Goal: Information Seeking & Learning: Learn about a topic

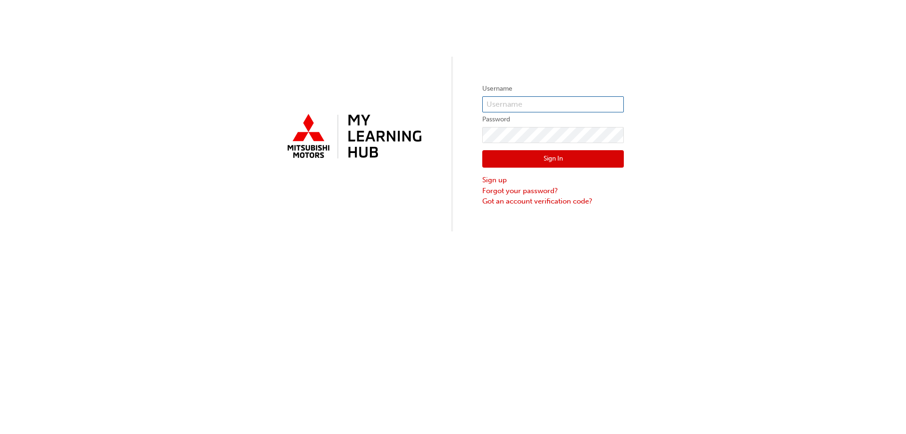
click at [516, 102] on input "text" at bounding box center [553, 104] width 142 height 16
click at [483, 288] on div "Username Password Sign In Sign up Forgot your password? Got an account verifica…" at bounding box center [453, 217] width 906 height 434
click at [524, 190] on link "Forgot your password?" at bounding box center [553, 191] width 142 height 11
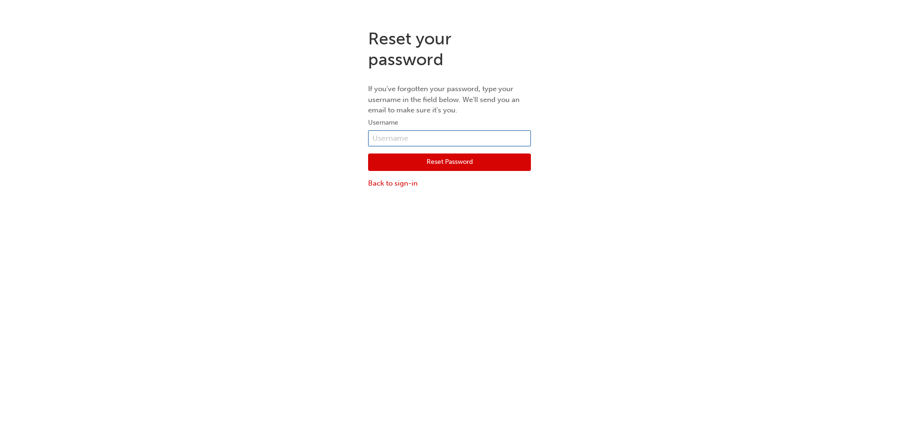
click at [402, 136] on input "text" at bounding box center [449, 138] width 163 height 16
type input "0005802552"
click at [428, 164] on button "Reset Password" at bounding box center [449, 162] width 163 height 18
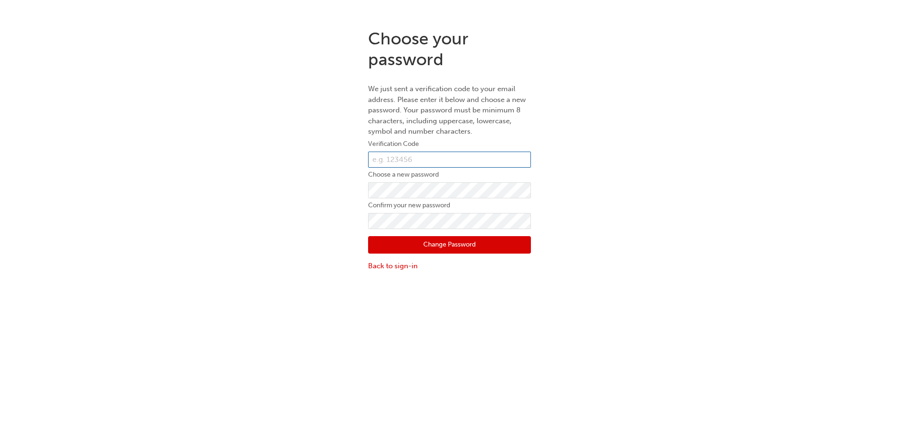
click at [413, 154] on input "text" at bounding box center [449, 160] width 163 height 16
type input "342207"
click at [420, 245] on button "Change Password" at bounding box center [449, 245] width 163 height 18
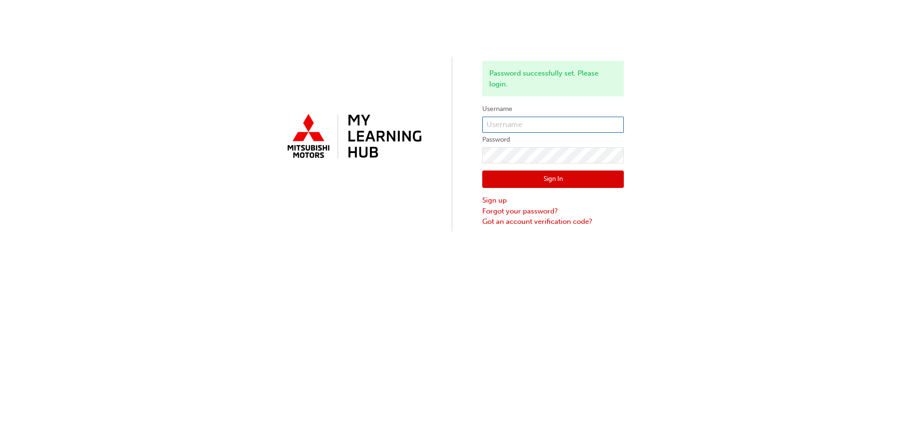
click at [500, 122] on input "text" at bounding box center [553, 125] width 142 height 16
type input "0005802552"
click at [531, 170] on button "Sign In" at bounding box center [553, 179] width 142 height 18
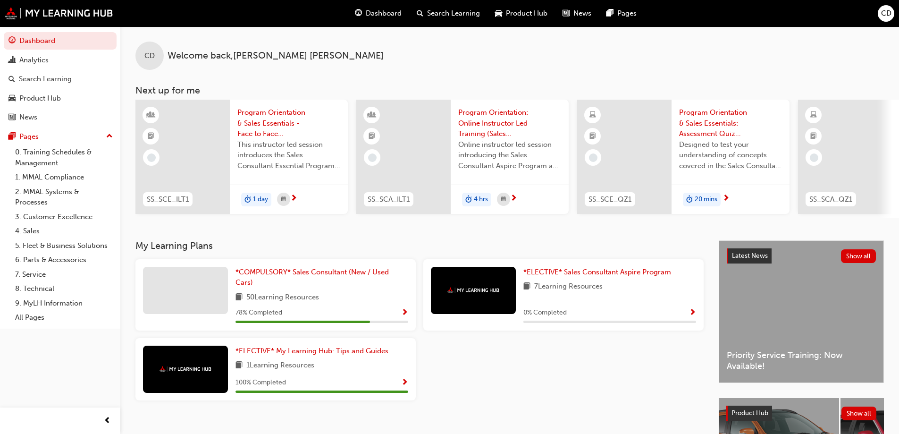
click at [887, 11] on span "CD" at bounding box center [886, 13] width 10 height 11
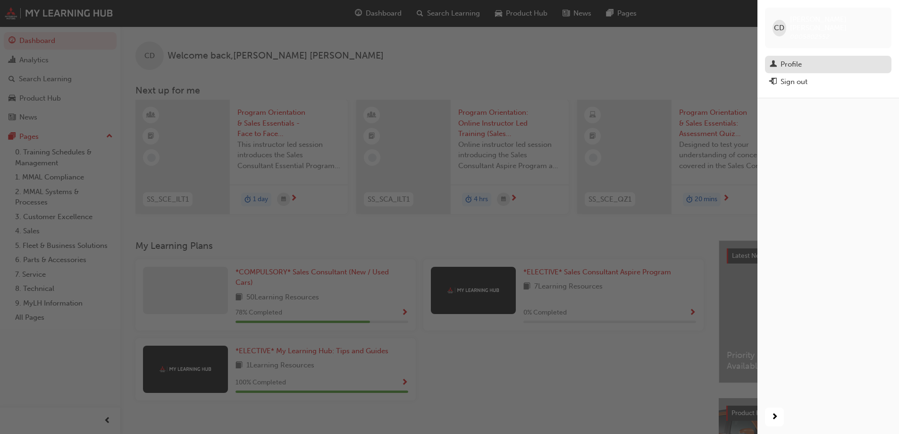
click at [800, 59] on div "Profile" at bounding box center [791, 64] width 21 height 11
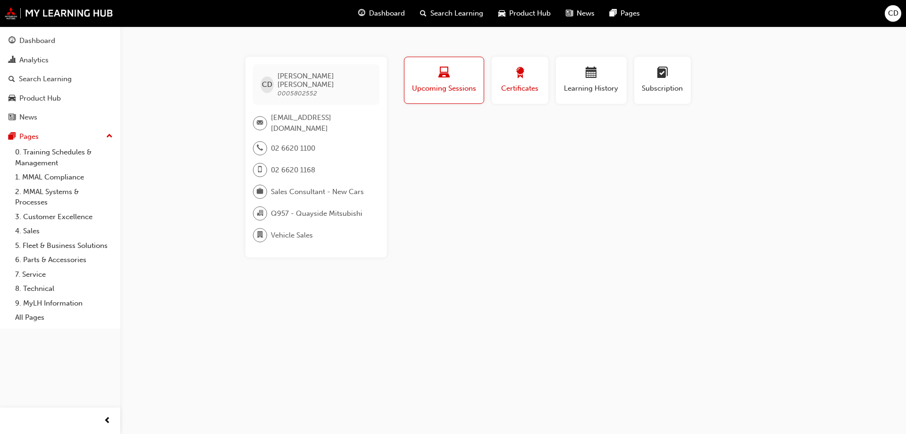
click at [533, 86] on span "Certificates" at bounding box center [520, 88] width 42 height 11
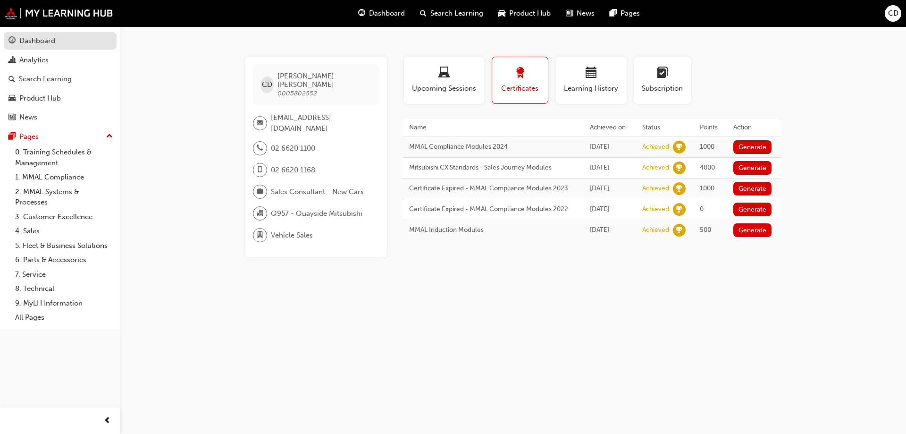
click at [42, 44] on div "Dashboard" at bounding box center [37, 40] width 36 height 11
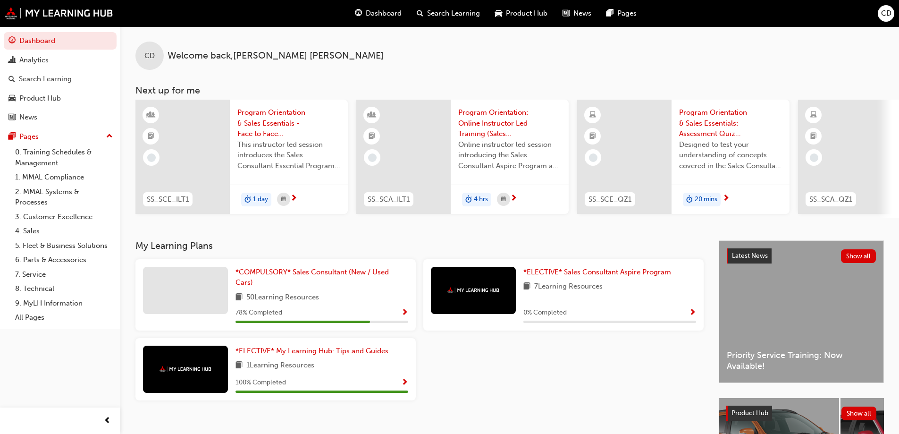
scroll to position [130, 0]
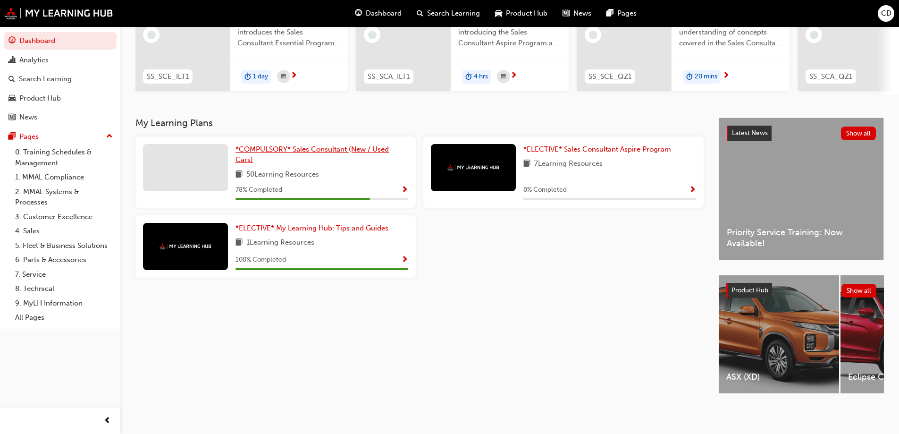
click at [257, 148] on span "*COMPULSORY* Sales Consultant (New / Used Cars)" at bounding box center [312, 154] width 153 height 19
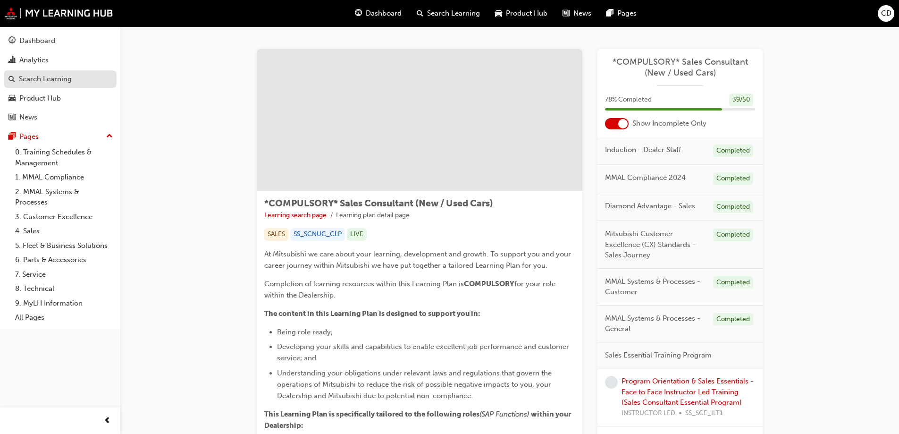
click at [49, 83] on div "Search Learning" at bounding box center [45, 79] width 53 height 11
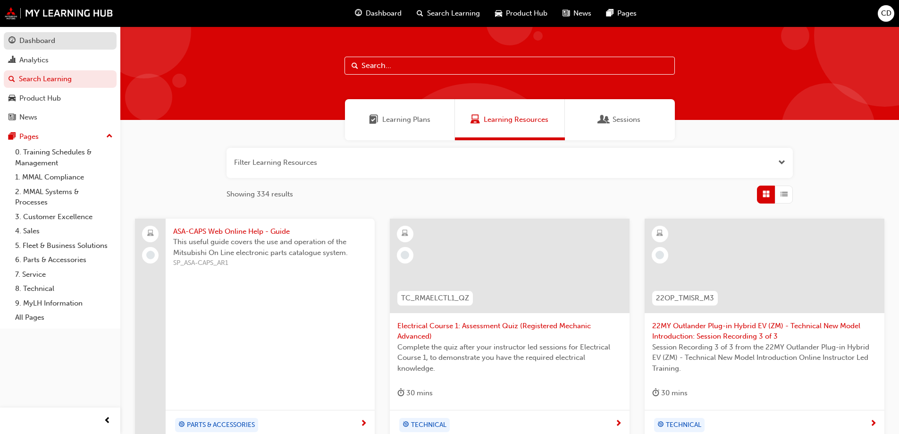
click at [45, 42] on div "Dashboard" at bounding box center [37, 40] width 36 height 11
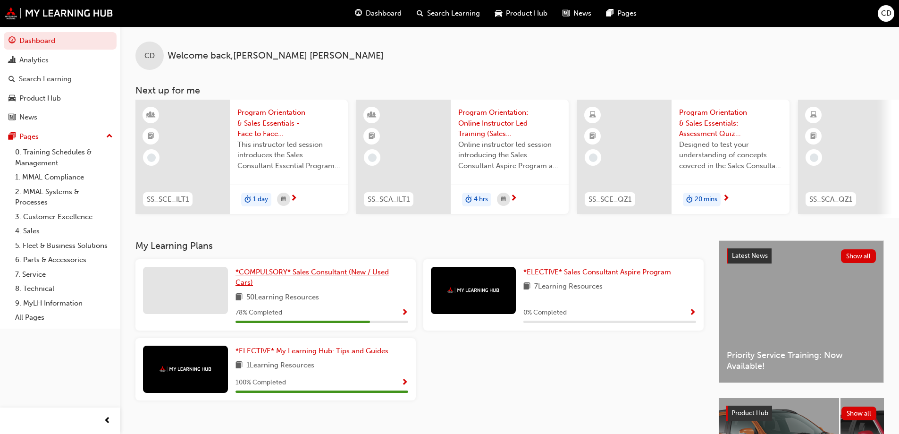
click at [278, 280] on link "*COMPULSORY* Sales Consultant (New / Used Cars)" at bounding box center [322, 277] width 173 height 21
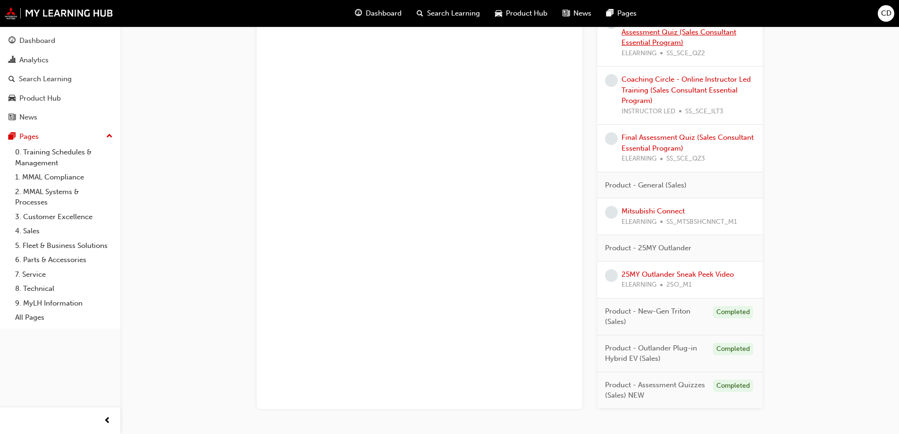
scroll to position [752, 0]
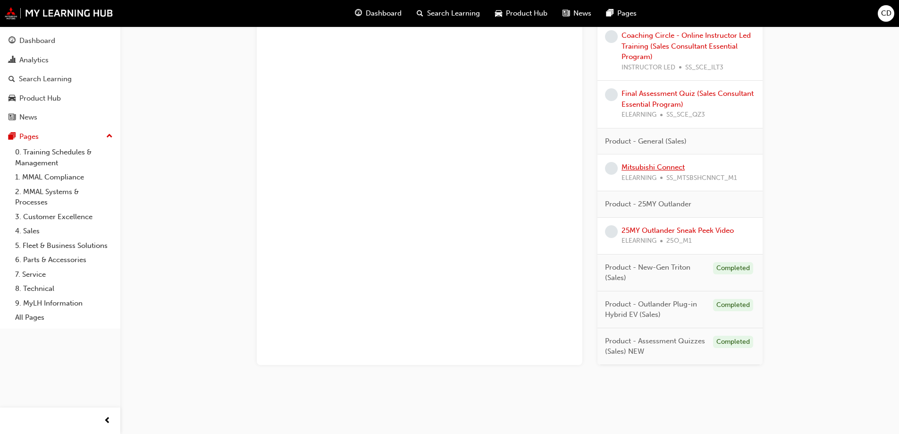
click at [649, 167] on link "Mitsubishi Connect" at bounding box center [653, 167] width 63 height 8
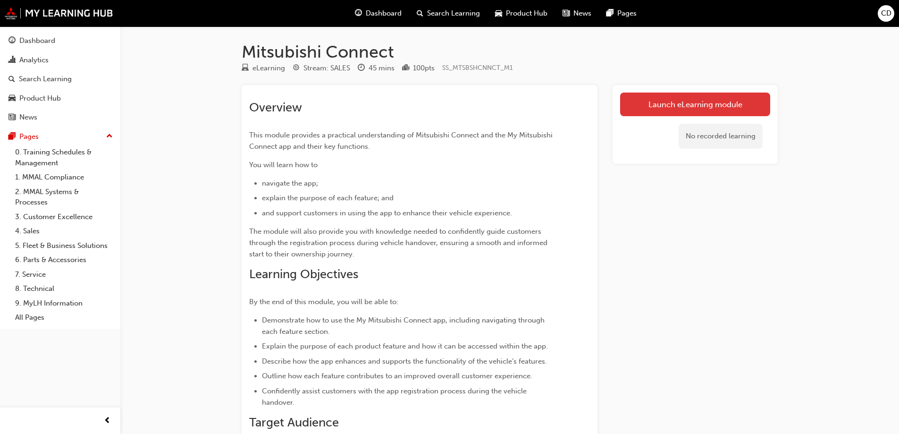
click at [691, 106] on link "Launch eLearning module" at bounding box center [695, 105] width 150 height 24
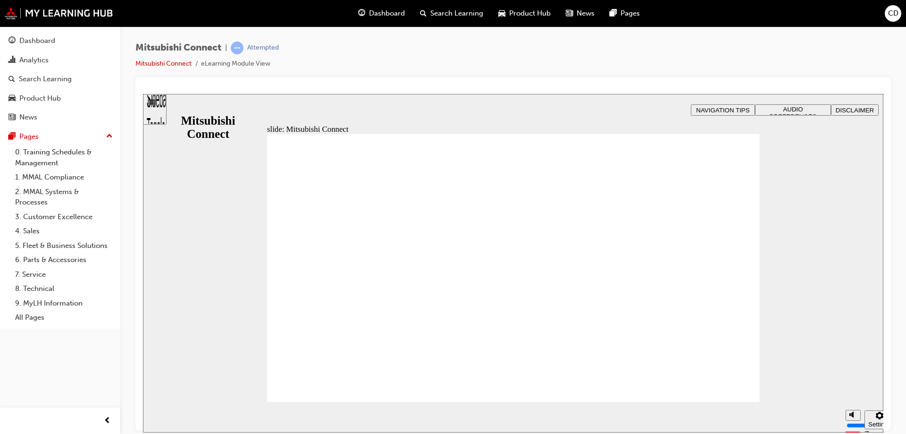
click at [783, 107] on span "AUDIO PREFERENCES" at bounding box center [793, 112] width 47 height 14
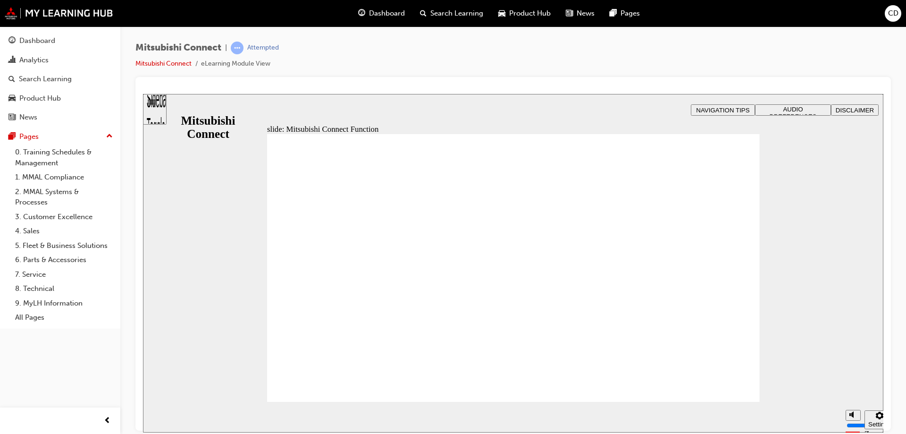
click at [770, 55] on div "Mitsubishi Connect | Attempted Mitsubishi Connect eLearning Module View" at bounding box center [513, 59] width 756 height 35
click at [625, 14] on span "Pages" at bounding box center [630, 13] width 19 height 11
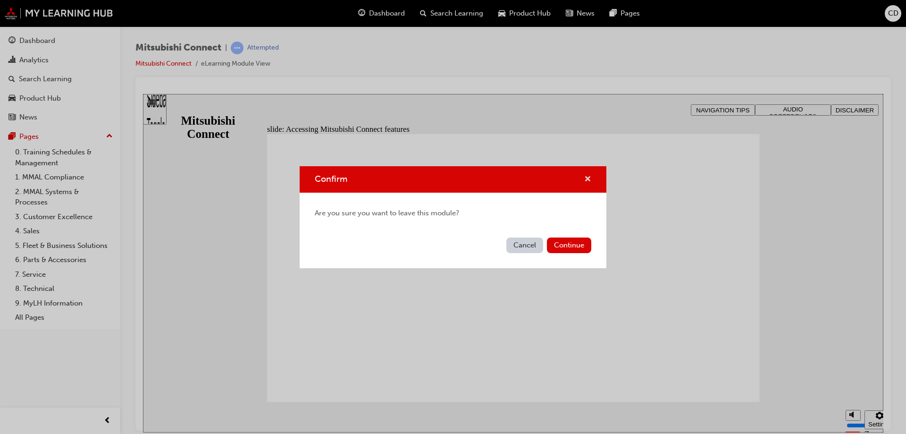
click at [586, 181] on span "cross-icon" at bounding box center [587, 180] width 7 height 8
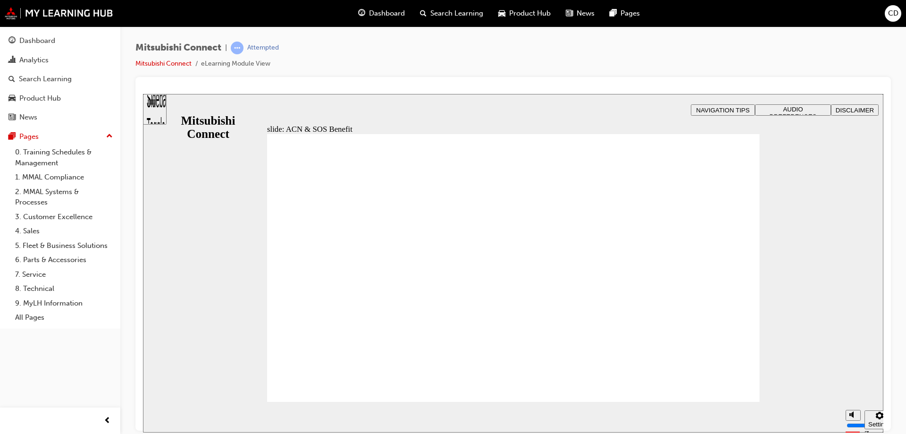
click at [162, 109] on div "Sidebar Toggle" at bounding box center [155, 112] width 16 height 57
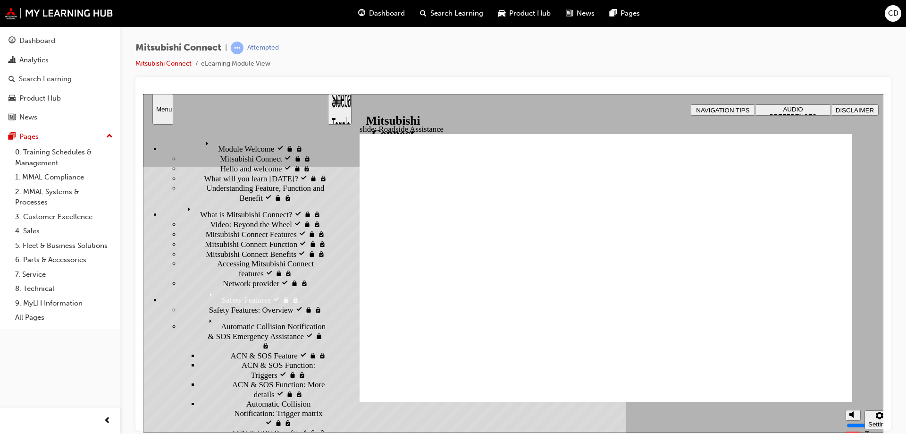
click at [221, 203] on div "What is Mitsubishi Connect? visited What is Mitsubishi Connect?" at bounding box center [244, 211] width 165 height 17
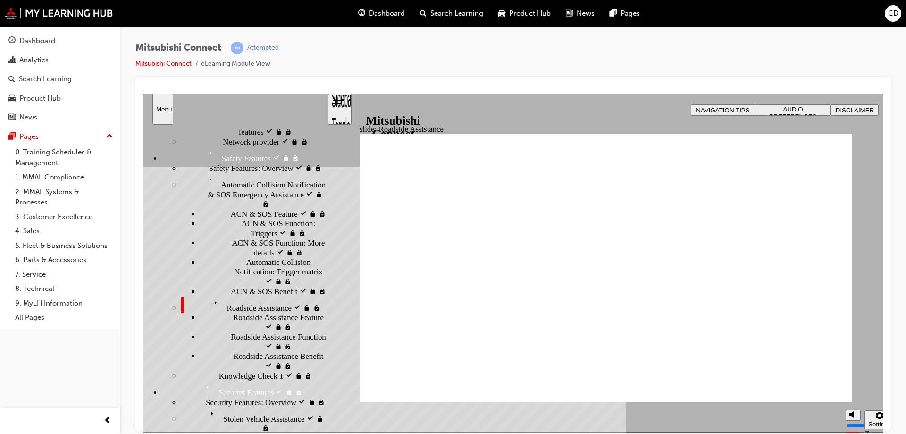
scroll to position [94, 0]
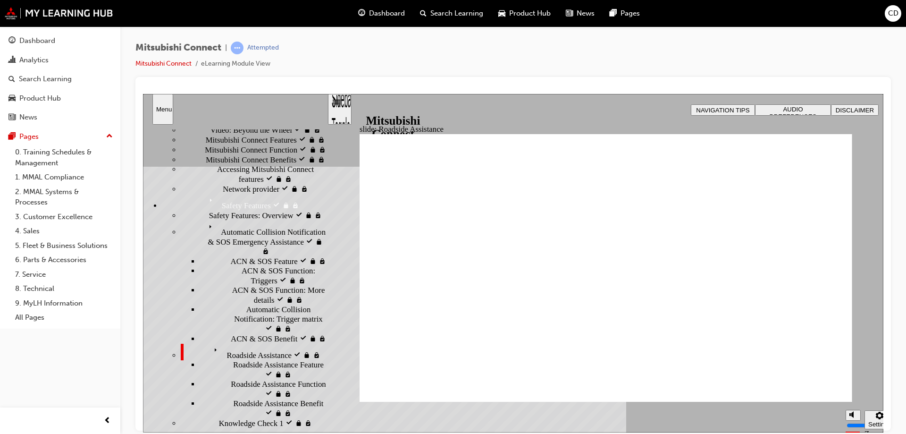
click at [265, 194] on div "Network provider Network provider" at bounding box center [254, 189] width 146 height 10
click at [260, 179] on span "Accessing Mitsubishi Connect features visited" at bounding box center [272, 173] width 110 height 19
click at [249, 157] on span "Mitsubishi Connect Benefits visited" at bounding box center [263, 158] width 114 height 9
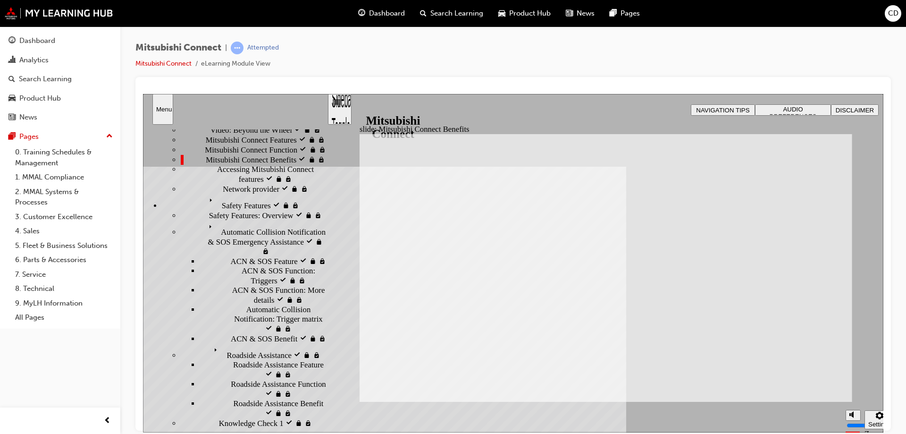
scroll to position [0, 0]
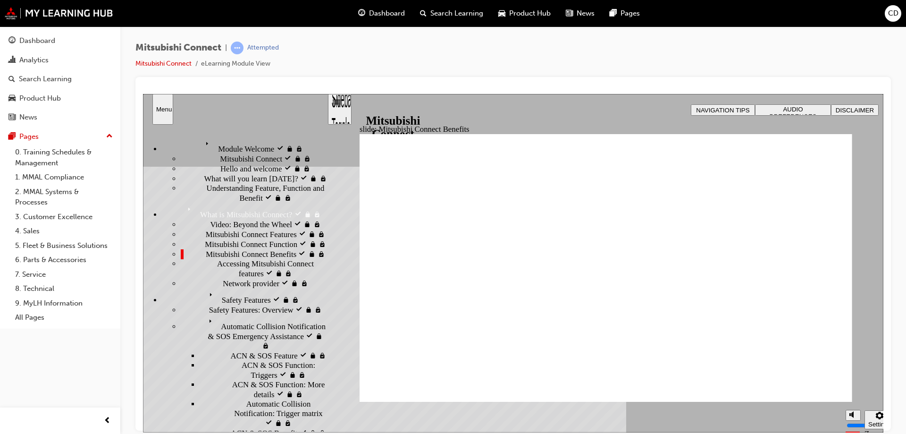
click at [251, 229] on span "Mitsubishi Connect Features visited" at bounding box center [263, 233] width 114 height 9
click at [237, 219] on span "Video: Beyond the Wheel visited" at bounding box center [262, 223] width 105 height 9
click at [220, 141] on span "Module Welcome visited" at bounding box center [241, 141] width 79 height 9
click at [220, 141] on div "Module Welcome Module Welcome" at bounding box center [244, 145] width 165 height 17
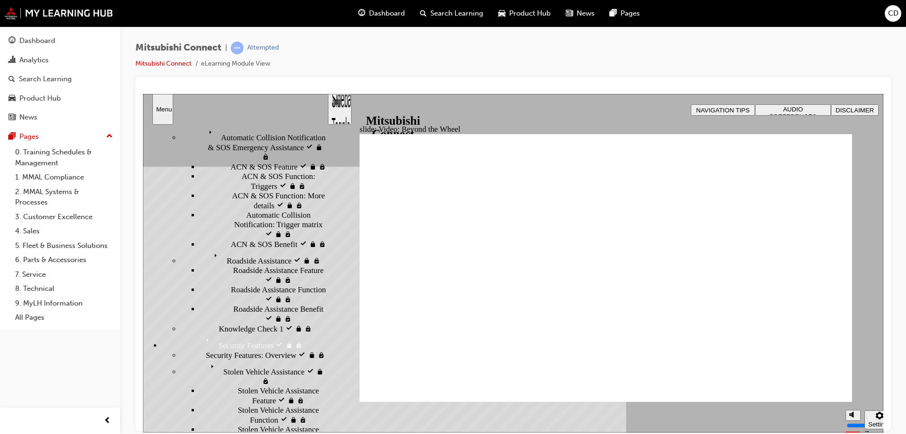
scroll to position [142, 0]
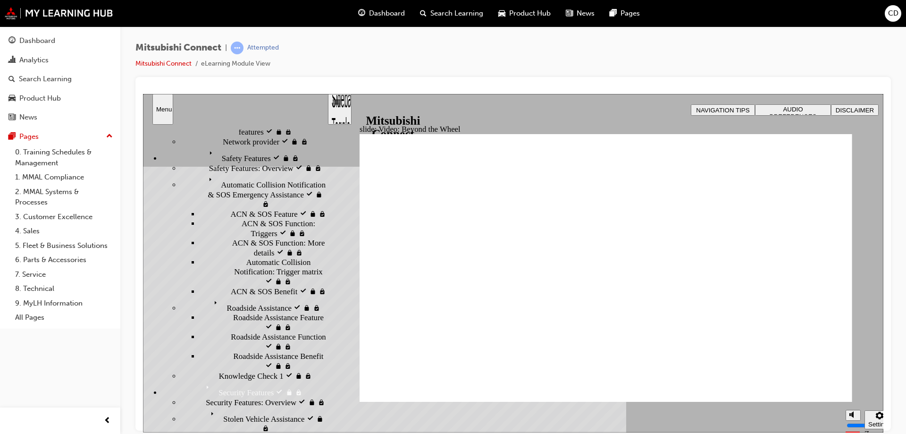
click at [208, 380] on span "Security Features" at bounding box center [230, 384] width 55 height 9
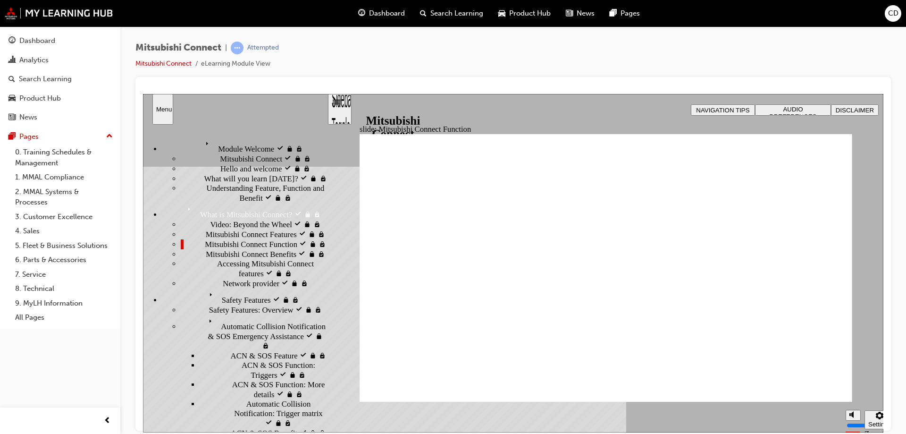
click at [223, 287] on span "Network provider visited" at bounding box center [263, 282] width 80 height 9
checkbox input "true"
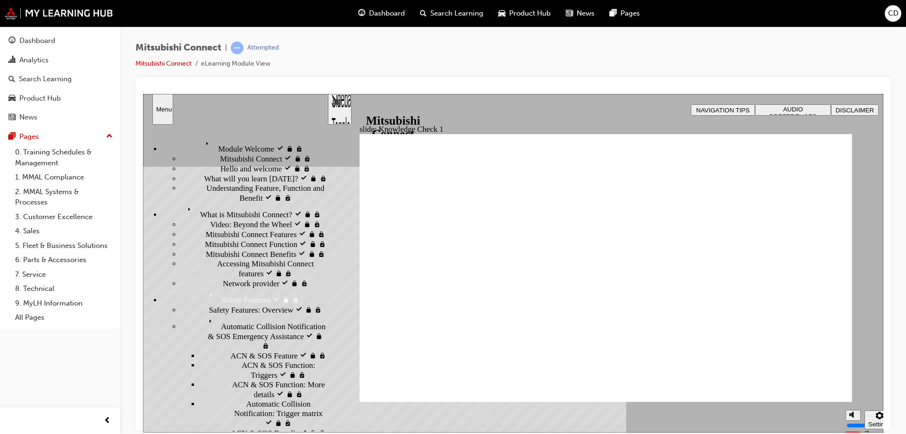
checkbox input "true"
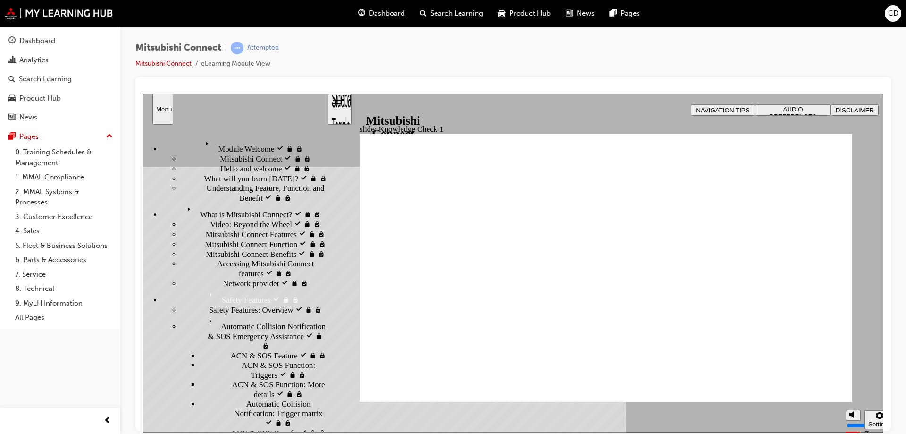
checkbox input "false"
checkbox input "true"
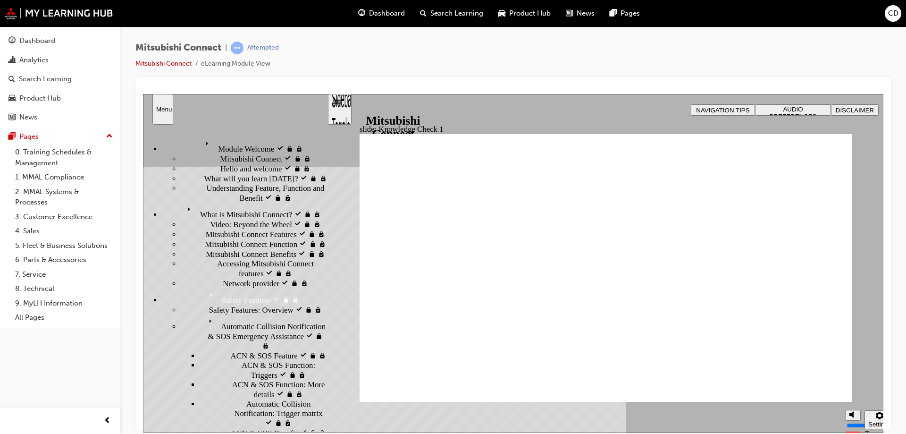
checkbox input "false"
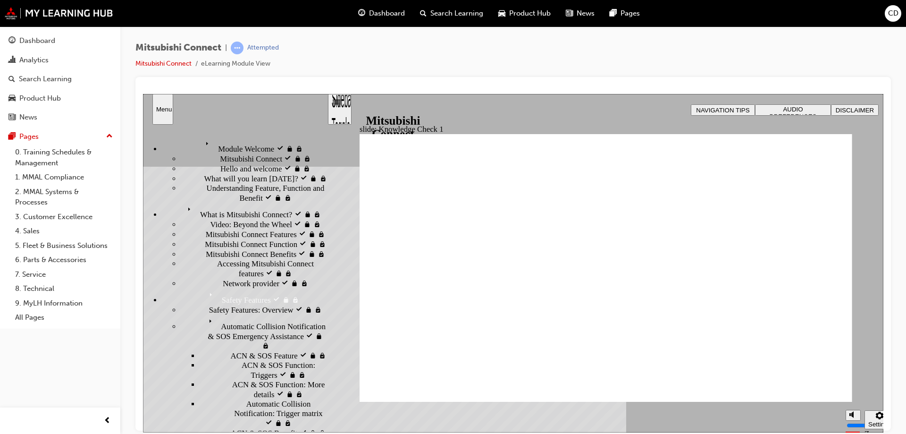
checkbox input "true"
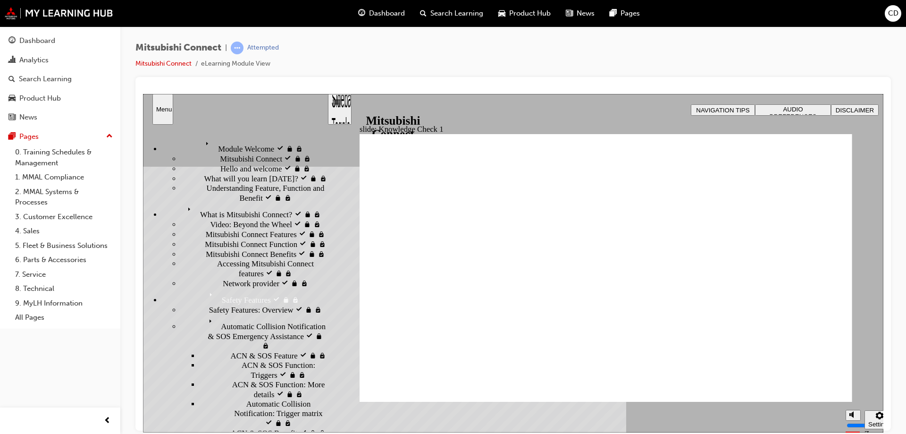
checkbox input "false"
checkbox input "true"
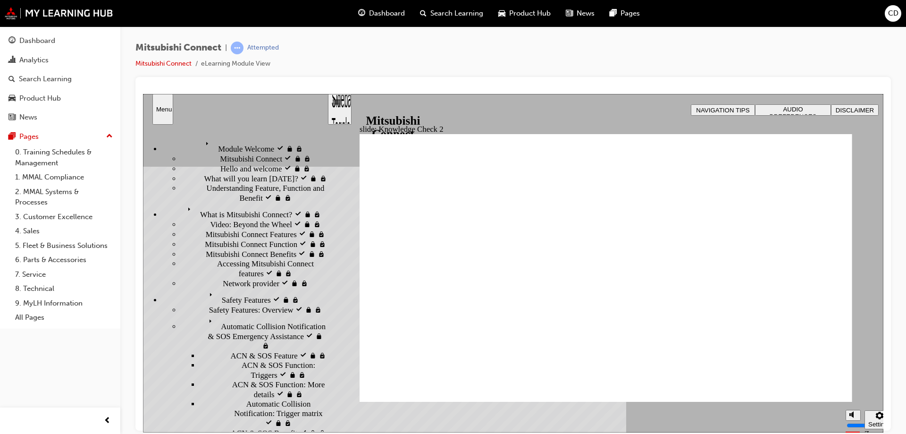
scroll to position [8, 0]
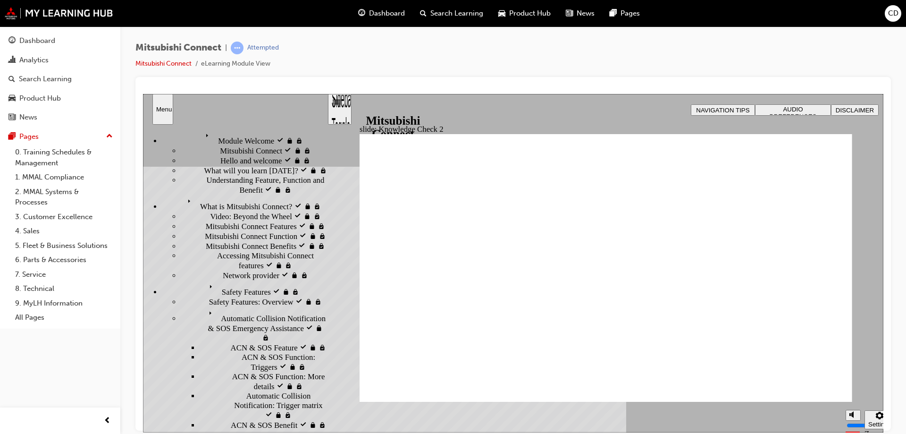
radio input "true"
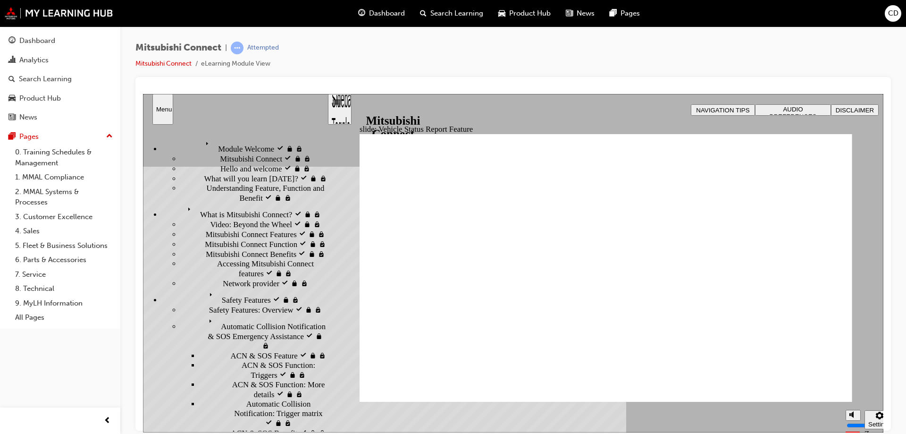
scroll to position [8, 0]
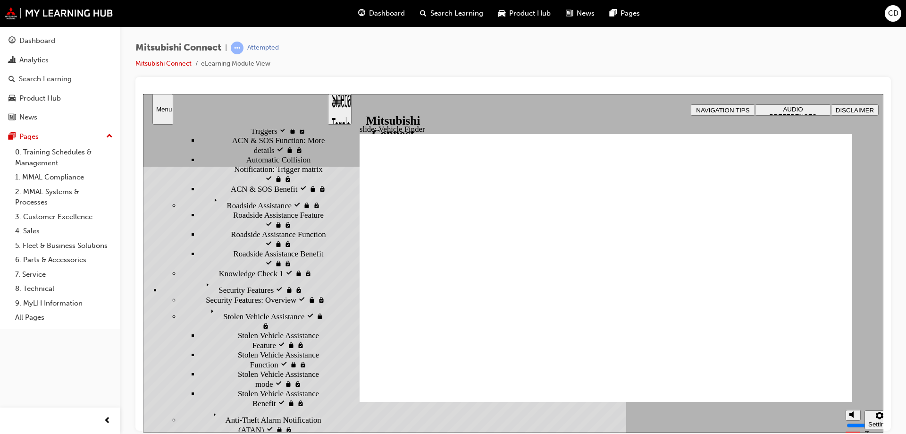
scroll to position [282, 0]
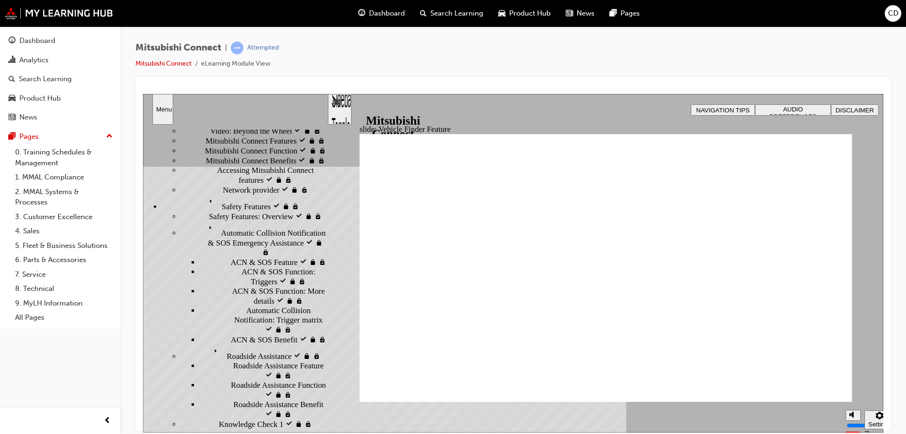
scroll to position [141, 0]
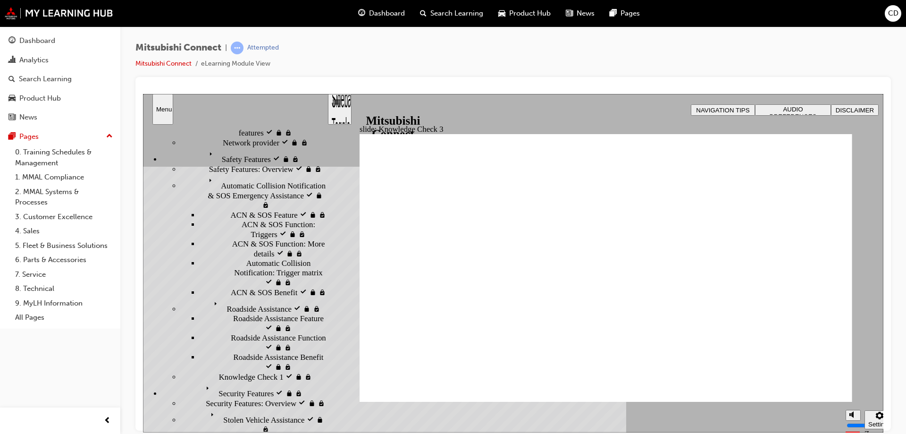
checkbox input "true"
checkbox input "false"
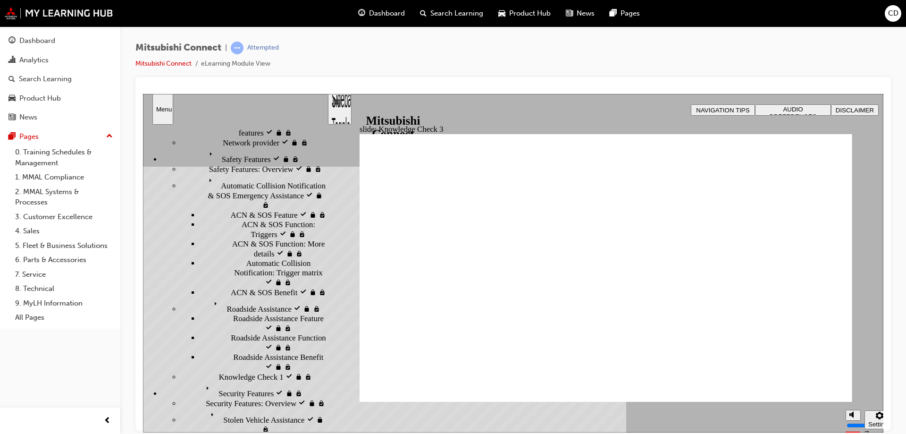
checkbox input "false"
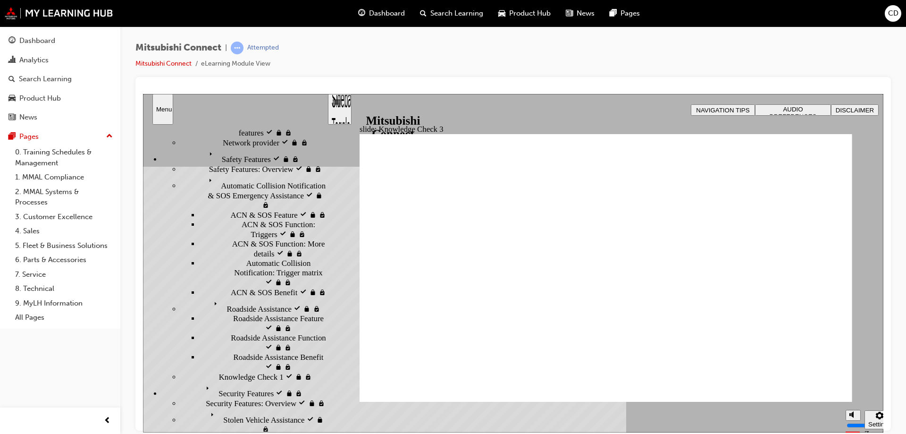
checkbox input "false"
checkbox input "true"
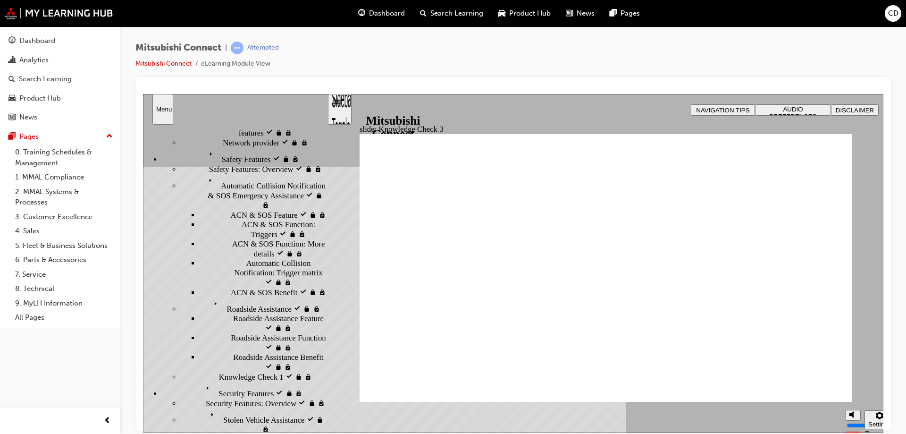
checkbox input "false"
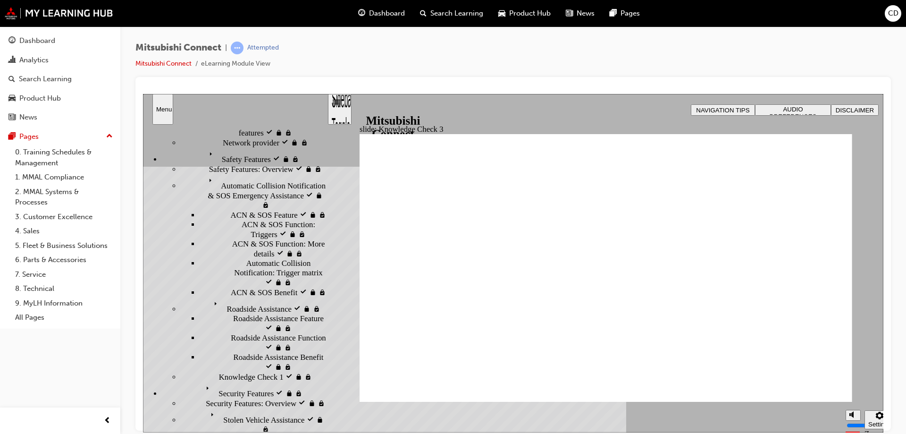
checkbox input "false"
checkbox input "true"
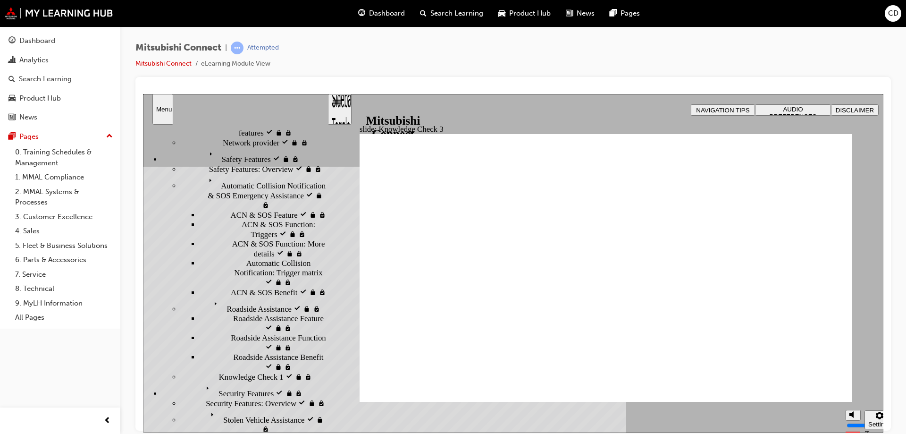
checkbox input "true"
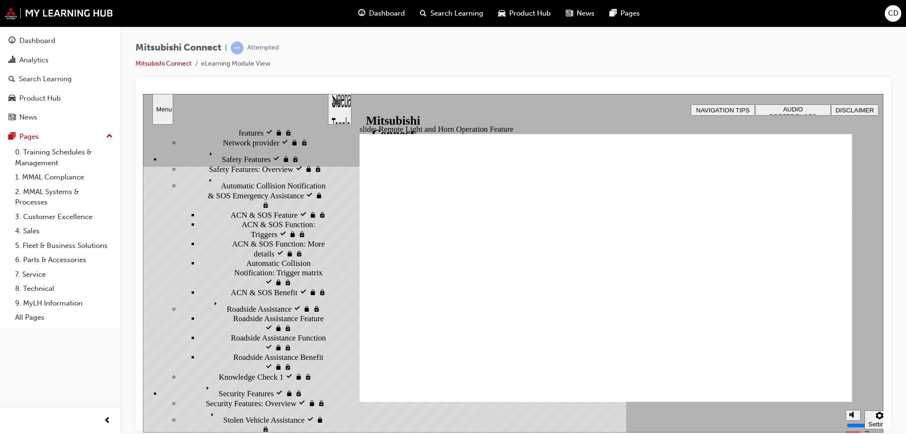
radio input "true"
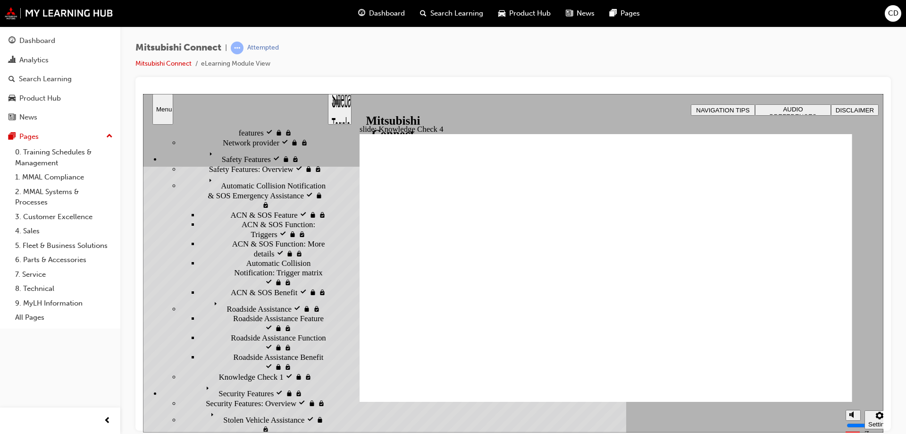
radio input "false"
radio input "true"
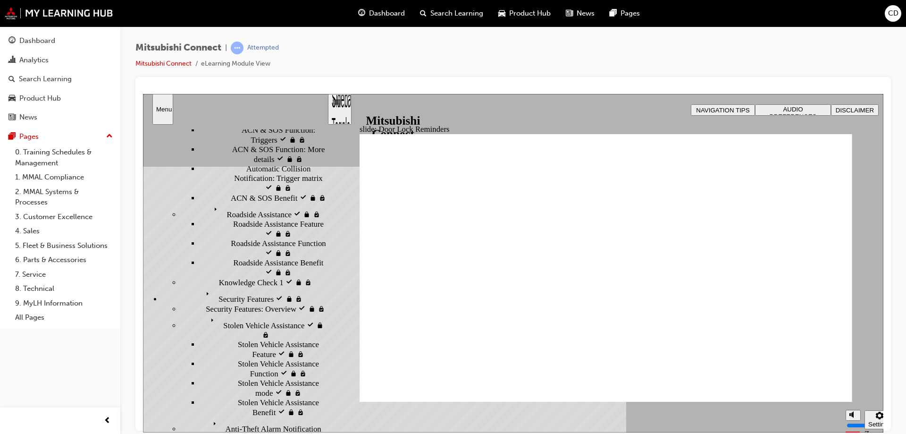
scroll to position [282, 0]
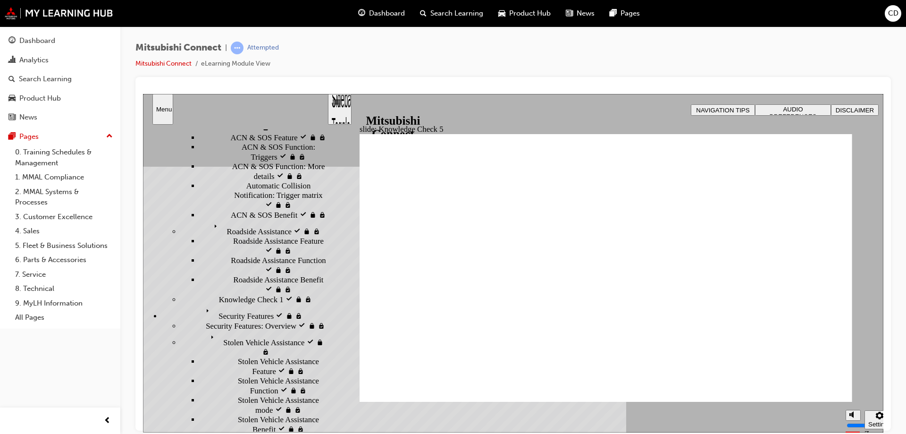
checkbox input "true"
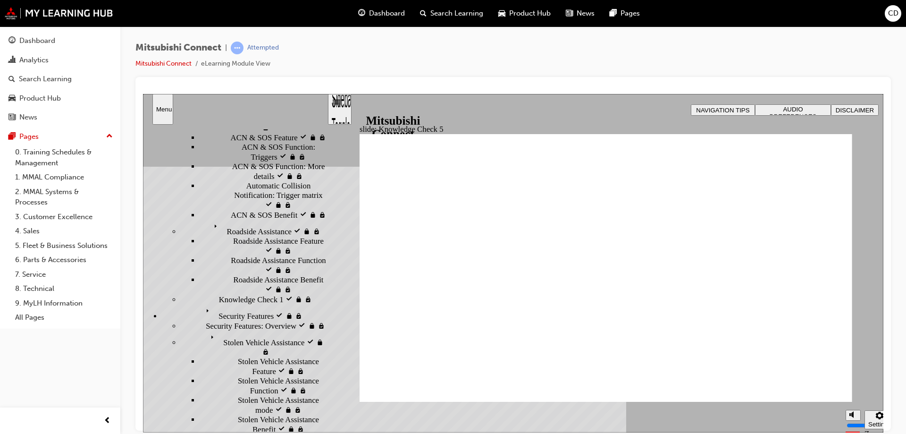
checkbox input "false"
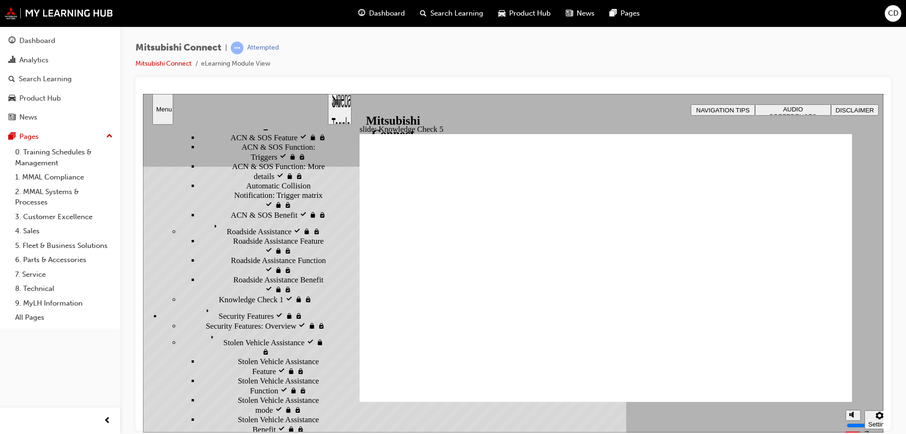
checkbox input "false"
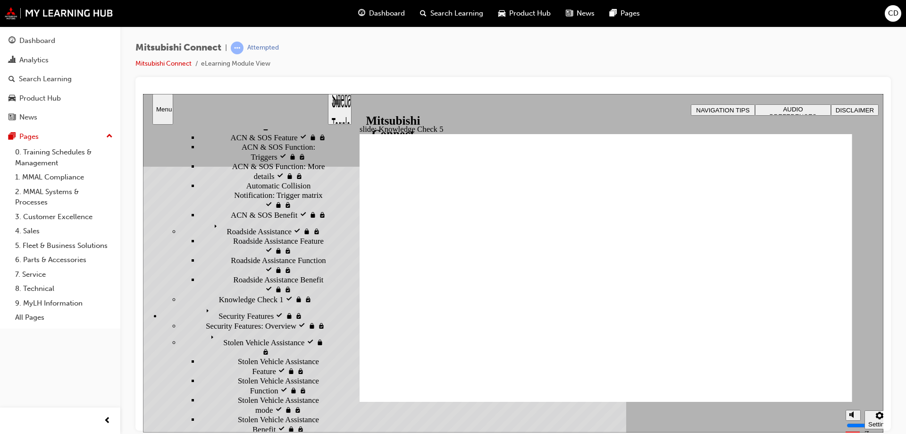
checkbox input "false"
checkbox input "true"
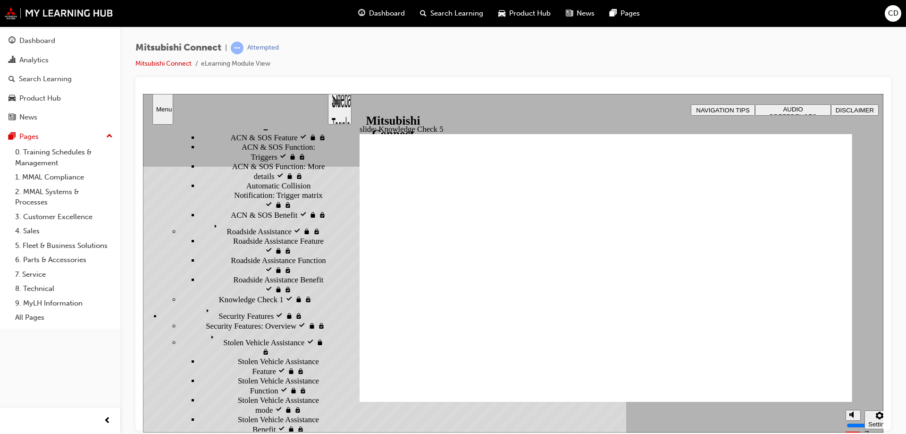
checkbox input "false"
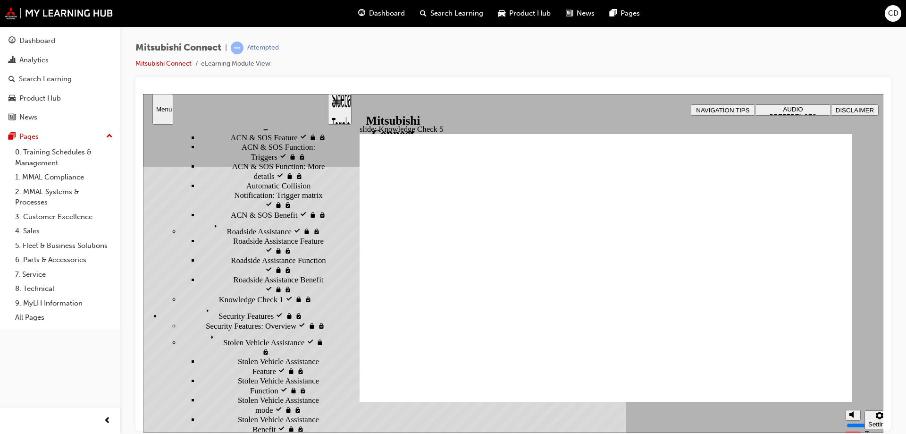
checkbox input "true"
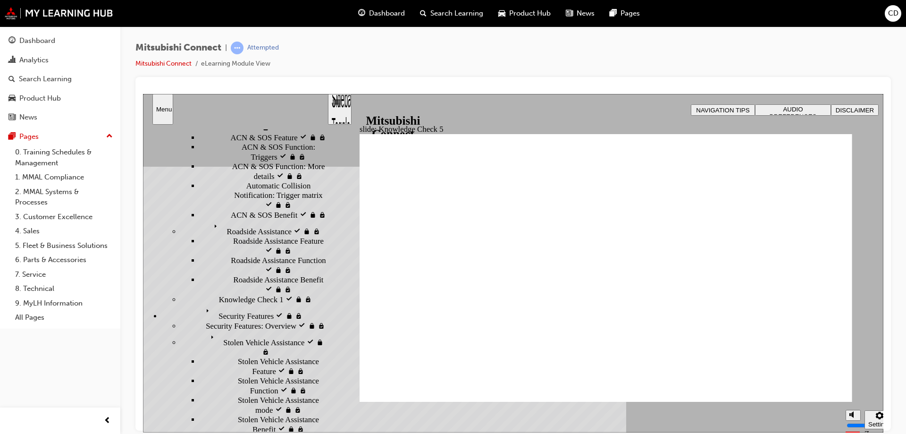
checkbox input "false"
checkbox input "true"
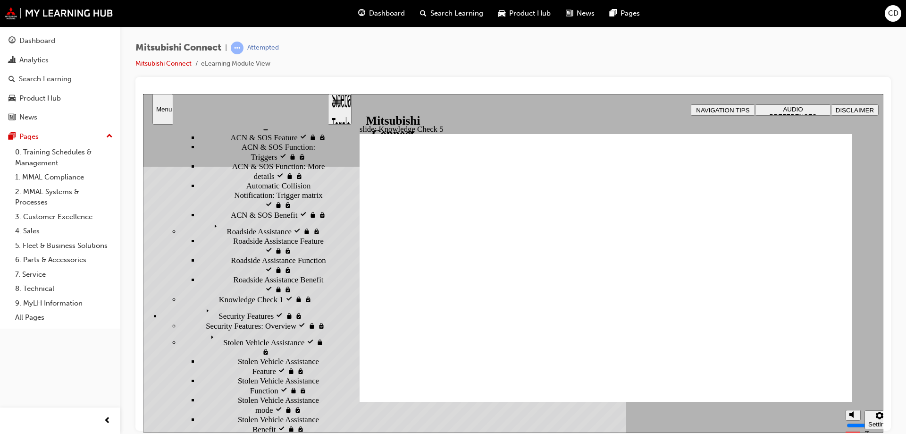
checkbox input "true"
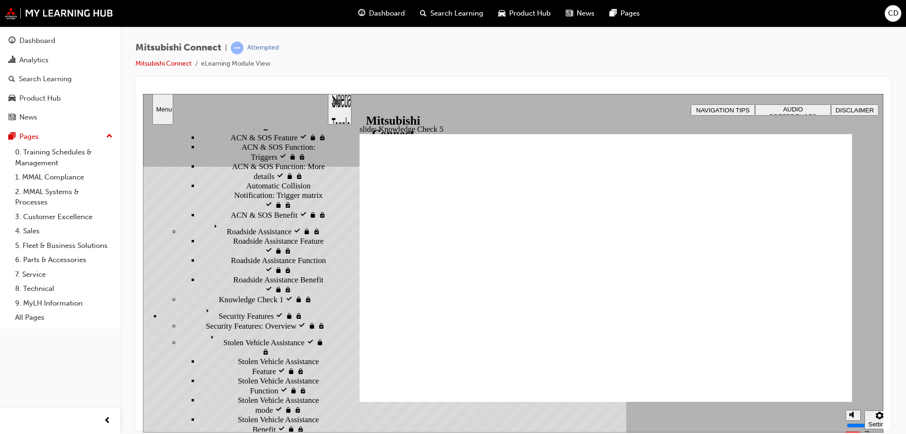
checkbox input "false"
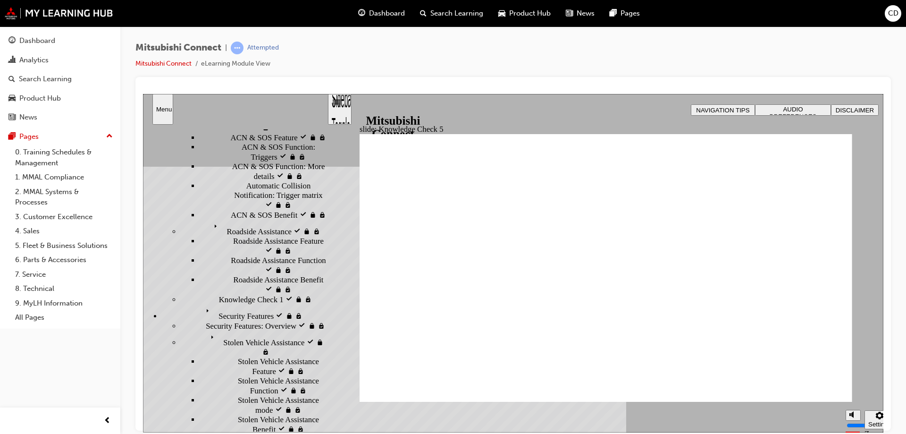
checkbox input "false"
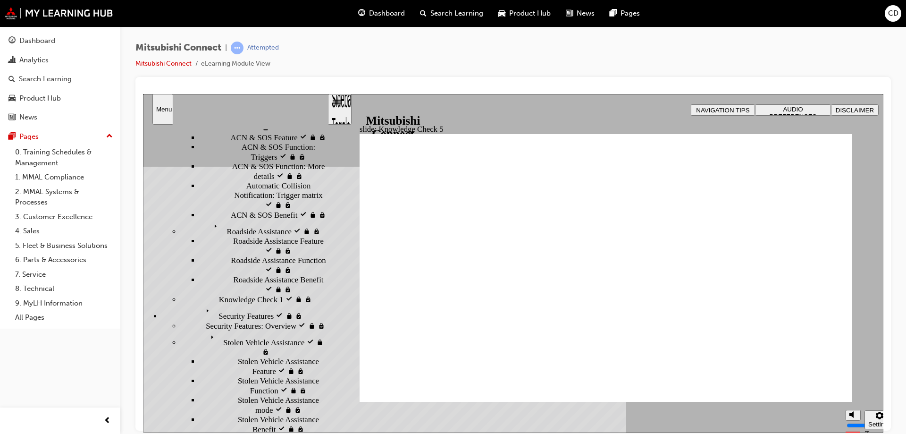
checkbox input "false"
checkbox input "true"
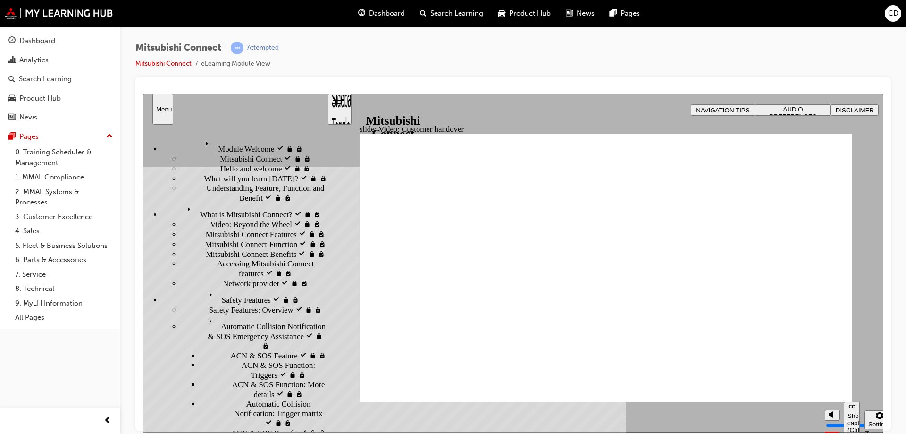
click at [780, 111] on span "AUDIO PREFERENCES" at bounding box center [793, 112] width 47 height 14
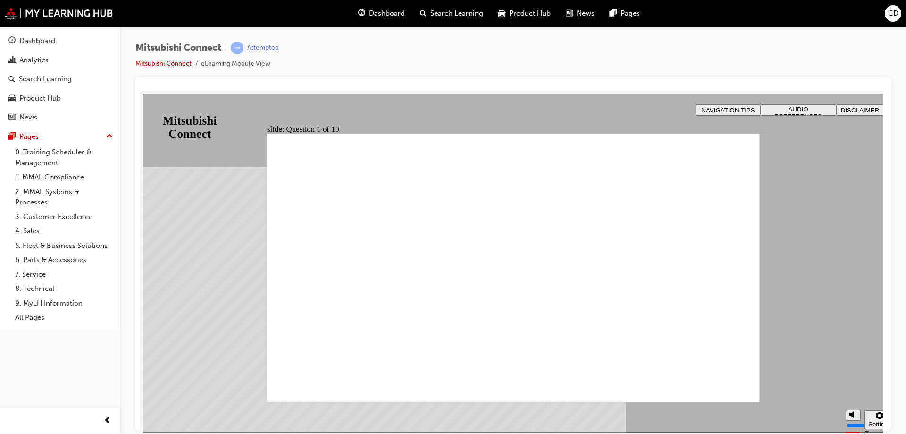
radio input "true"
checkbox input "true"
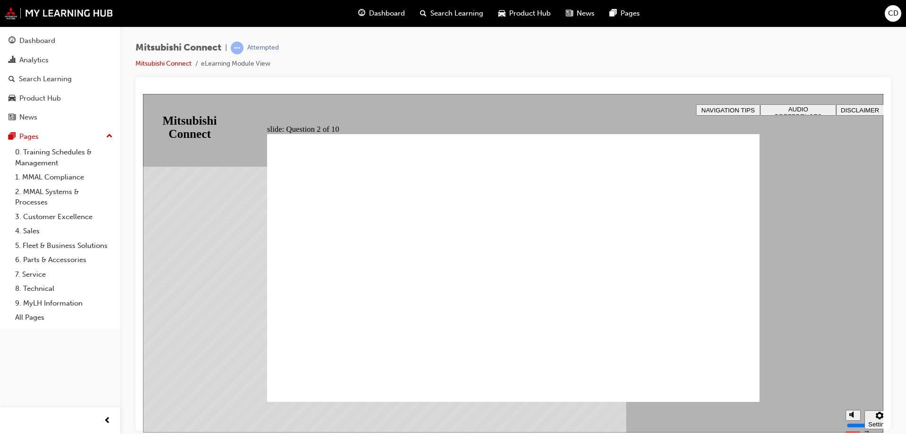
checkbox input "true"
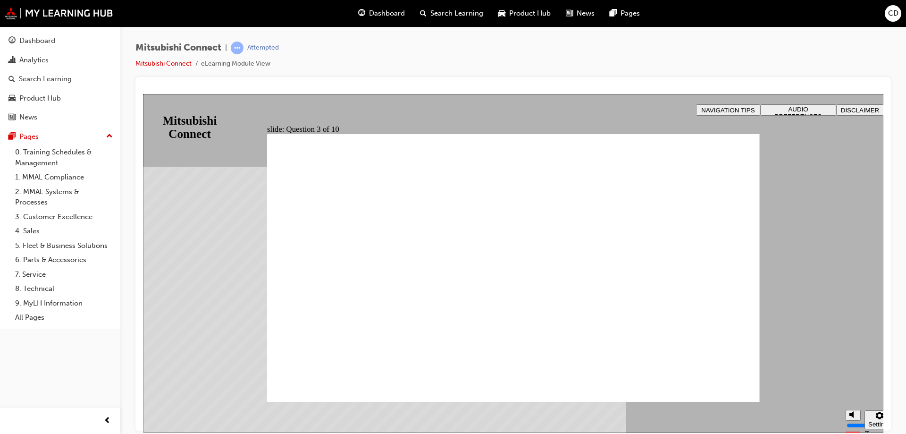
checkbox input "true"
radio input "true"
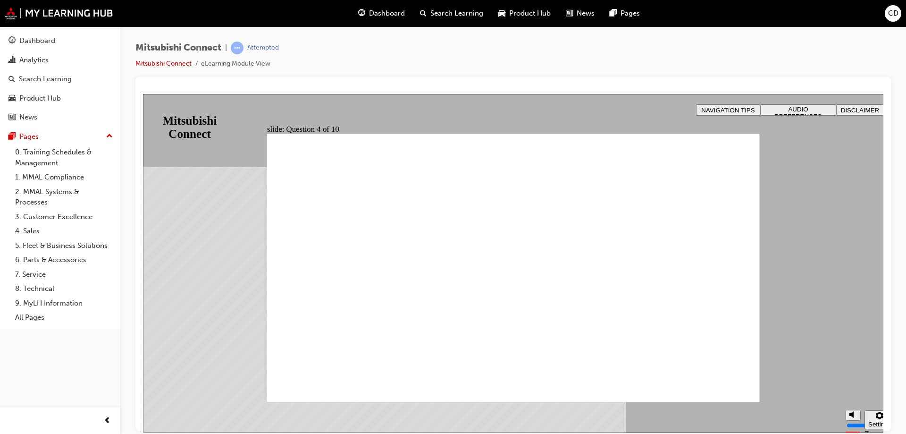
checkbox input "true"
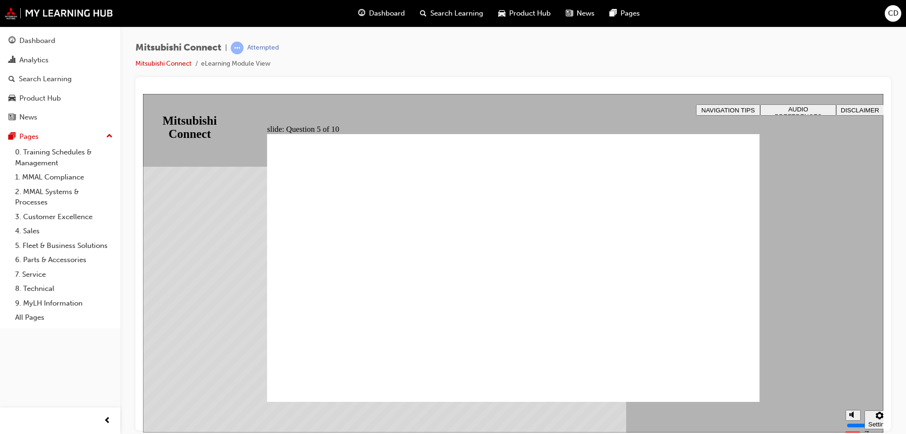
checkbox input "true"
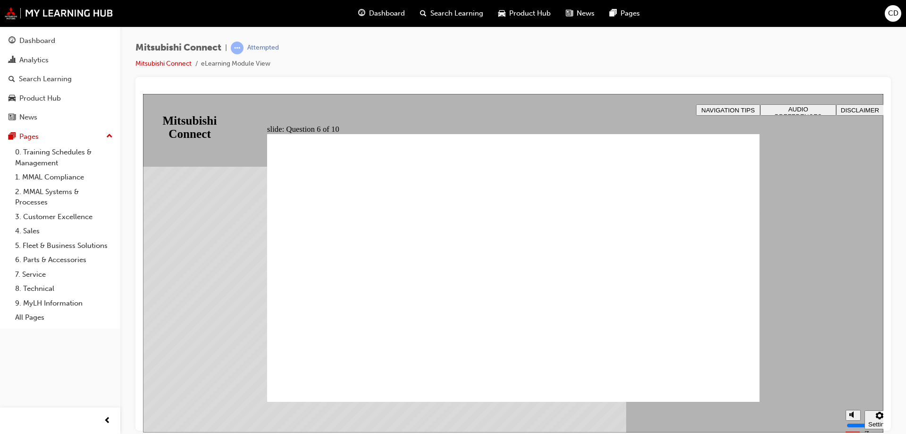
checkbox input "true"
radio input "true"
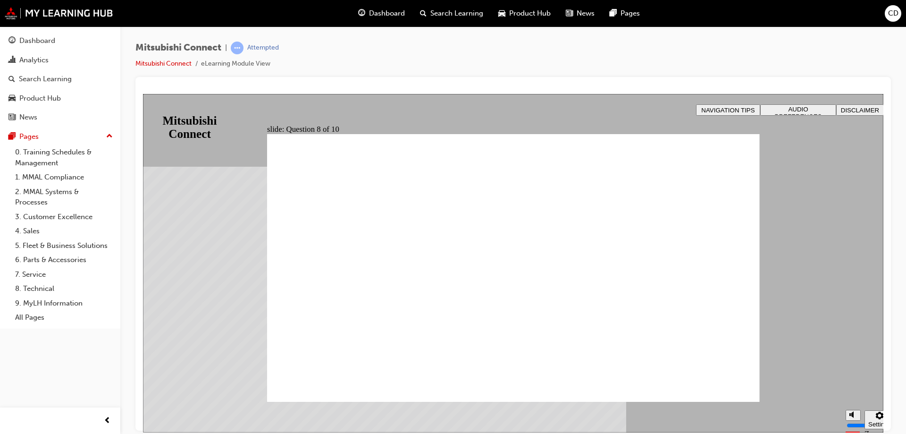
drag, startPoint x: 319, startPoint y: 290, endPoint x: 328, endPoint y: 301, distance: 14.0
radio input "true"
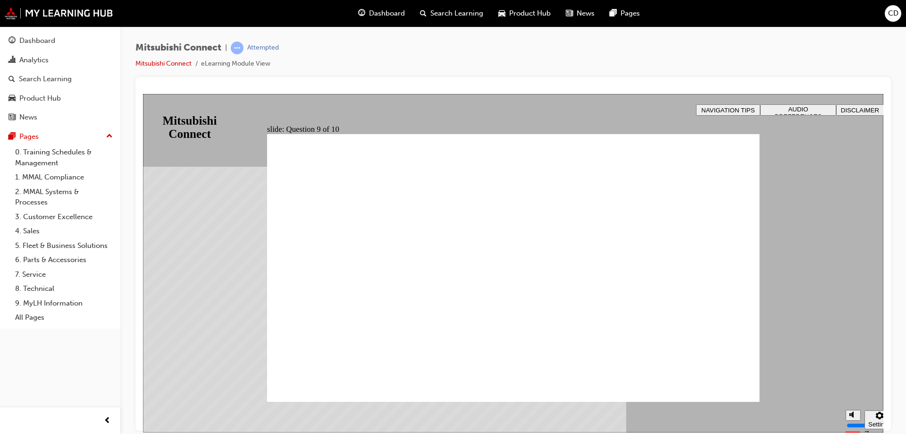
drag, startPoint x: 522, startPoint y: 342, endPoint x: 550, endPoint y: 338, distance: 28.6
checkbox input "true"
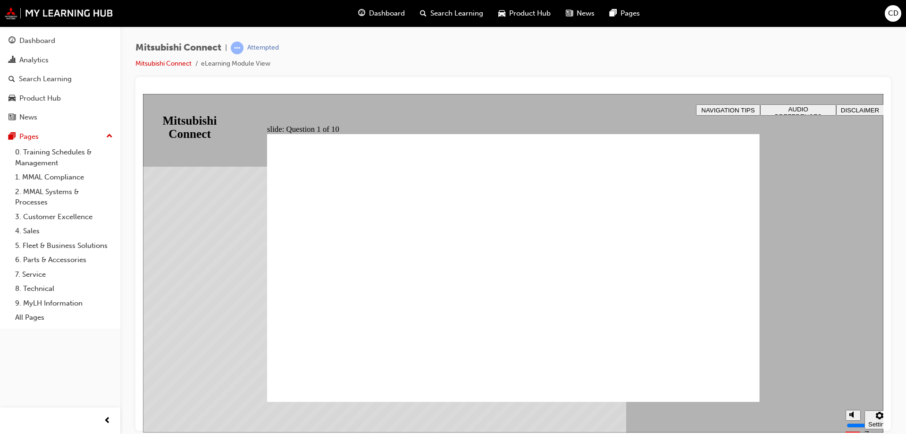
radio input "true"
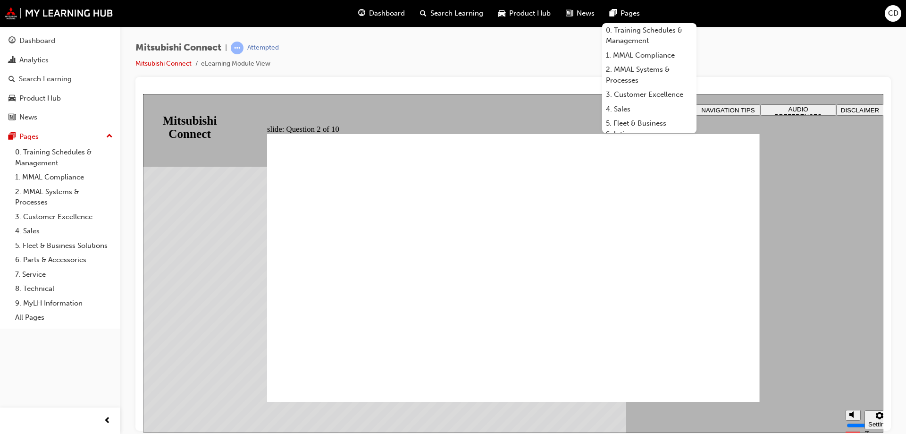
checkbox input "true"
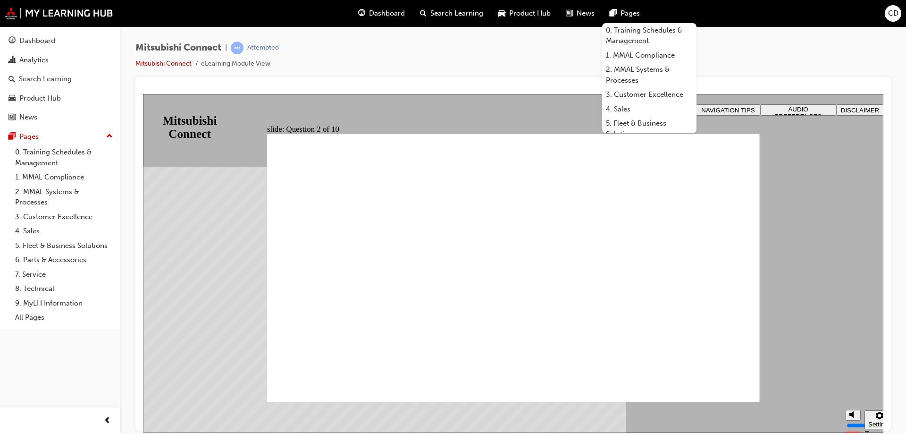
checkbox input "true"
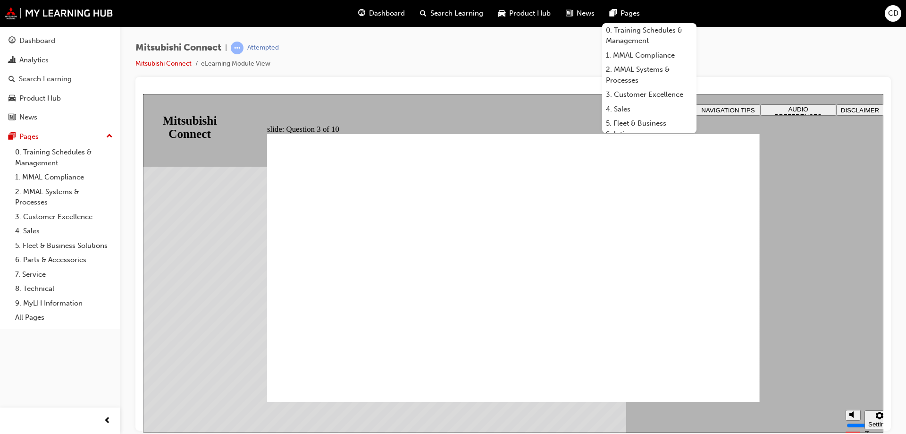
radio input "true"
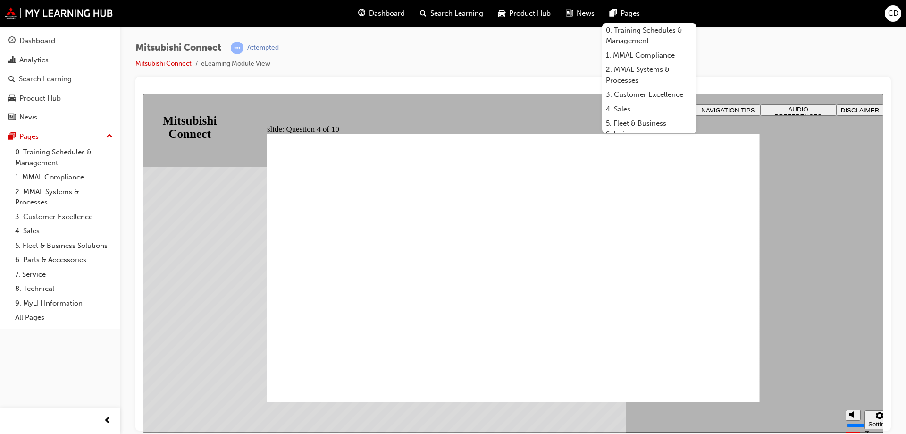
checkbox input "true"
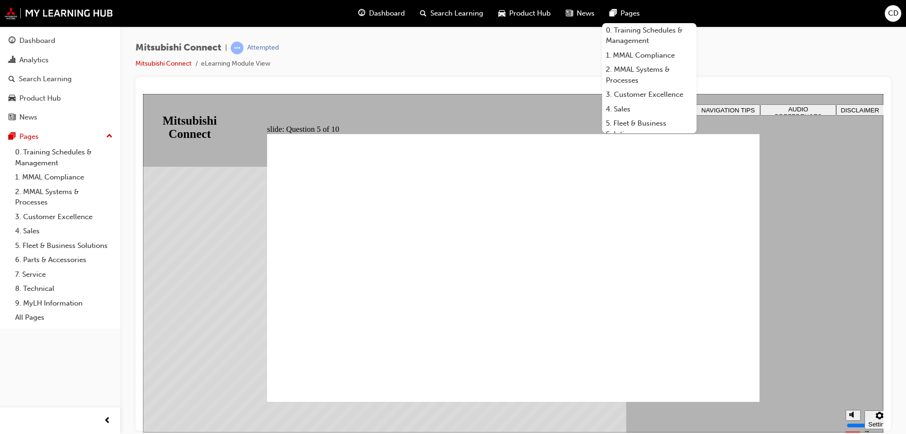
checkbox input "true"
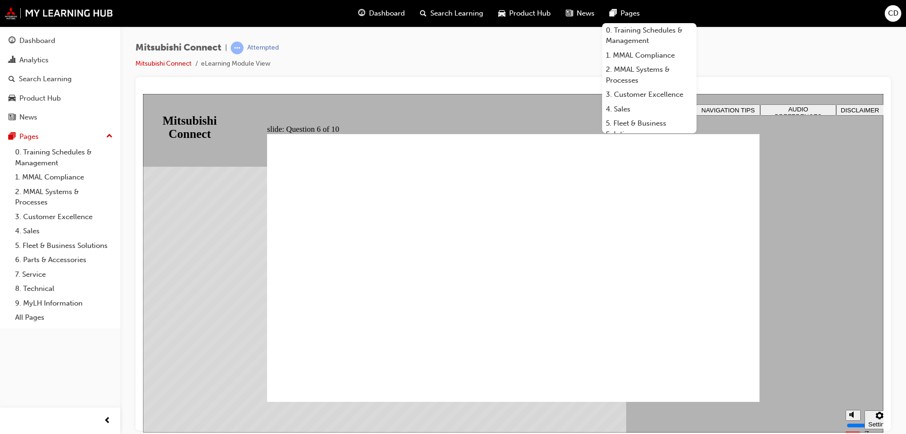
checkbox input "true"
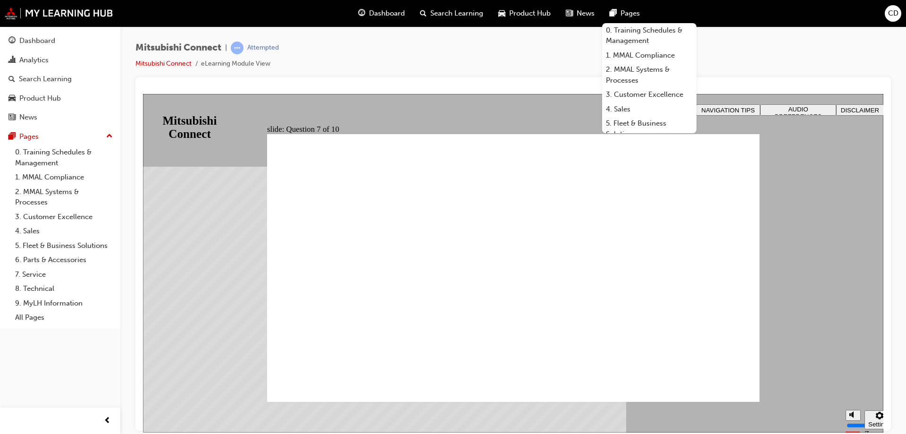
radio input "true"
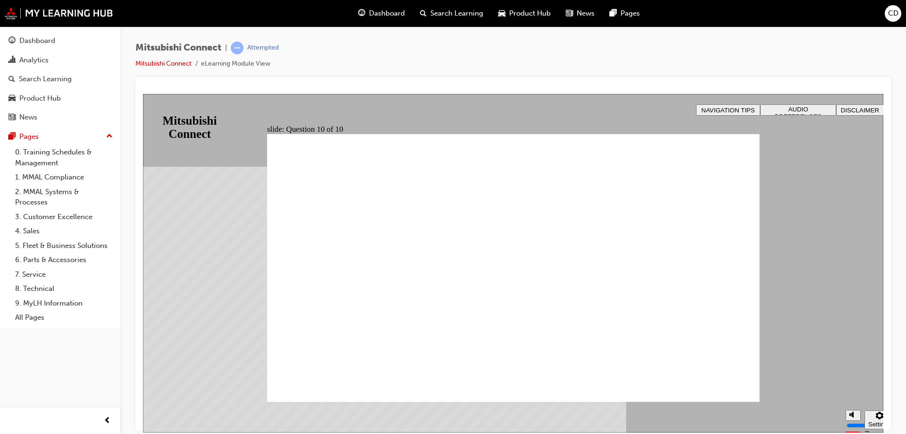
checkbox input "true"
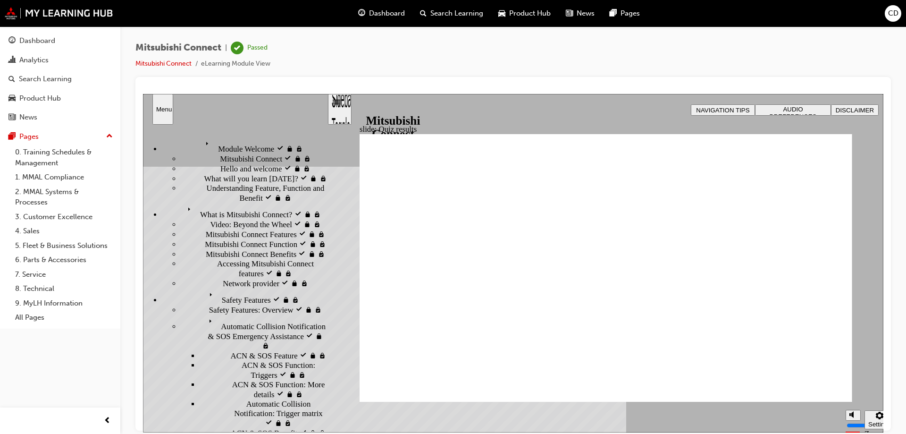
click at [43, 46] on link "Dashboard" at bounding box center [60, 40] width 113 height 17
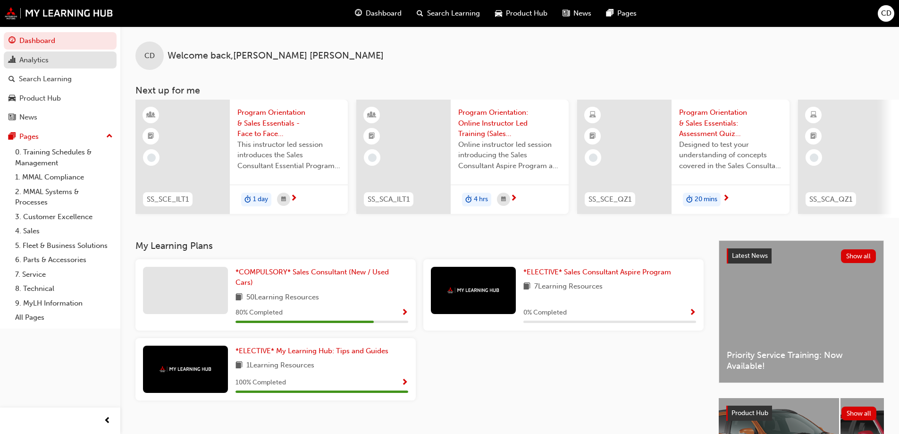
click at [35, 64] on div "Analytics" at bounding box center [33, 60] width 29 height 11
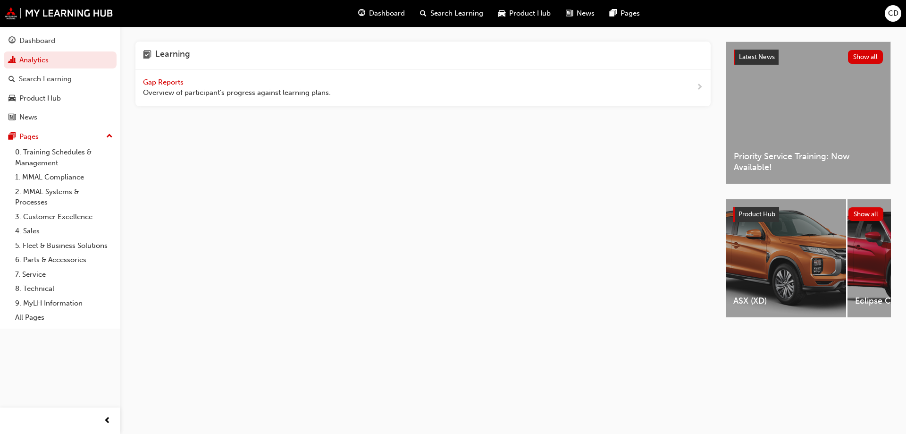
click at [167, 80] on span "Gap Reports" at bounding box center [164, 82] width 42 height 8
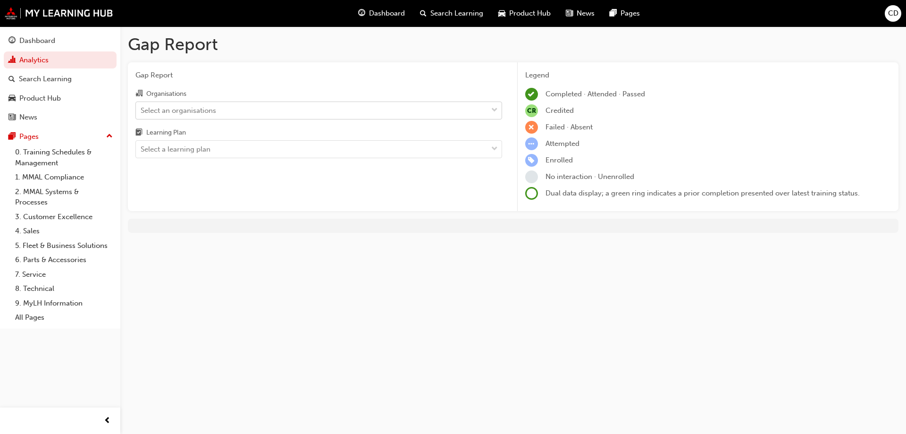
click at [312, 106] on div "Select an organisations" at bounding box center [312, 110] width 352 height 17
click at [142, 106] on input "Organisations Select an organisations" at bounding box center [141, 110] width 1 height 8
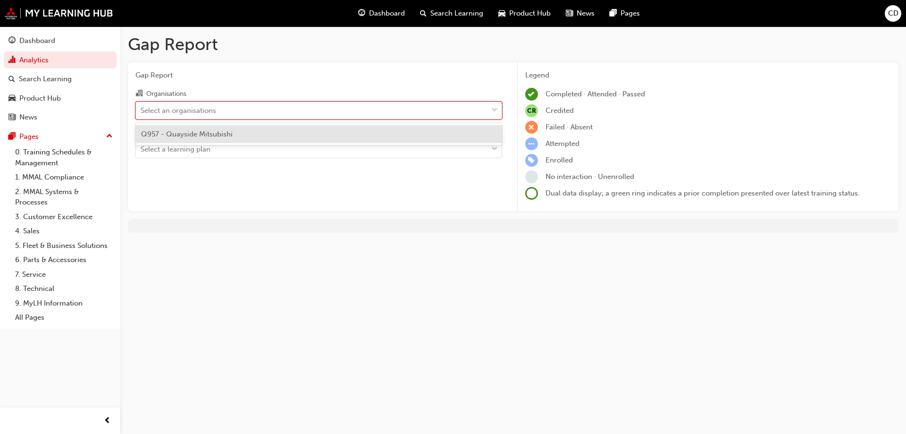
click at [260, 132] on div "Q957 - Quayside Mitsubishi" at bounding box center [318, 134] width 367 height 18
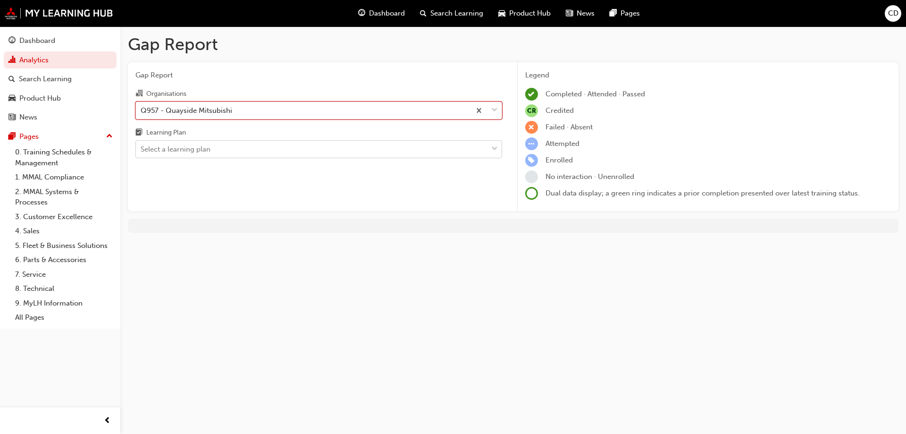
click at [266, 149] on div "Select a learning plan" at bounding box center [312, 149] width 352 height 17
click at [142, 149] on input "Learning Plan Select a learning plan" at bounding box center [141, 149] width 1 height 8
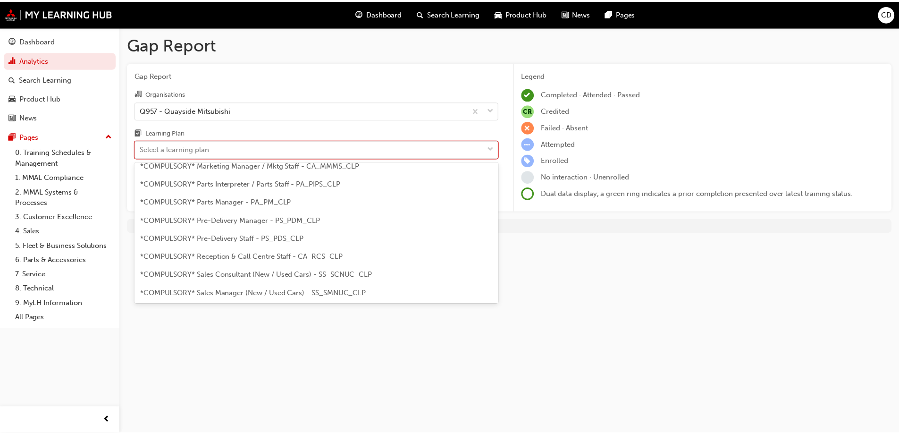
scroll to position [236, 0]
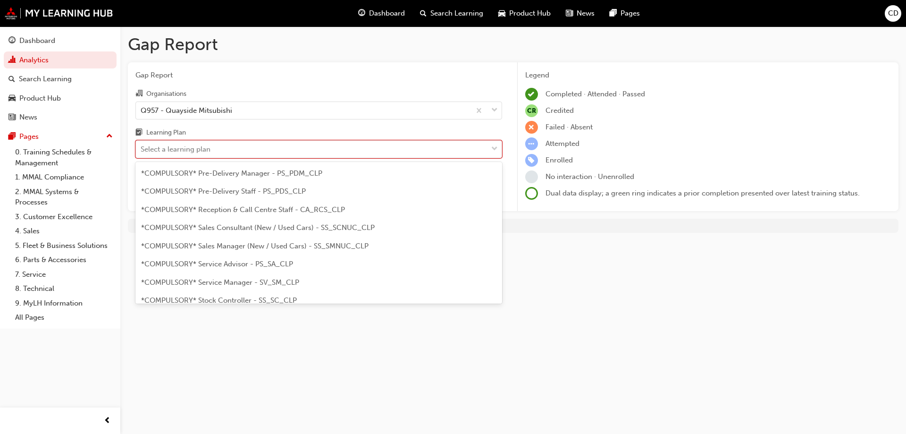
click at [263, 231] on span "*COMPULSORY* Sales Consultant (New / Used Cars) - SS_SCNUC_CLP" at bounding box center [258, 227] width 234 height 8
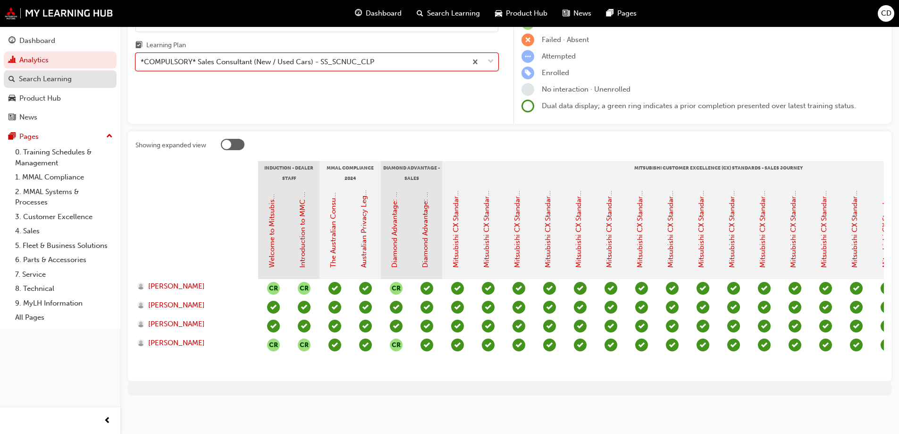
click at [36, 85] on link "Search Learning" at bounding box center [60, 78] width 113 height 17
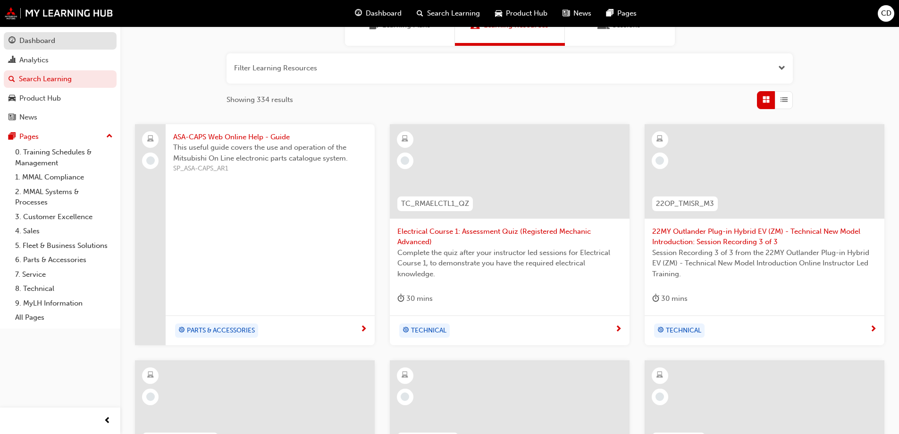
click at [44, 45] on div "Dashboard" at bounding box center [37, 40] width 36 height 11
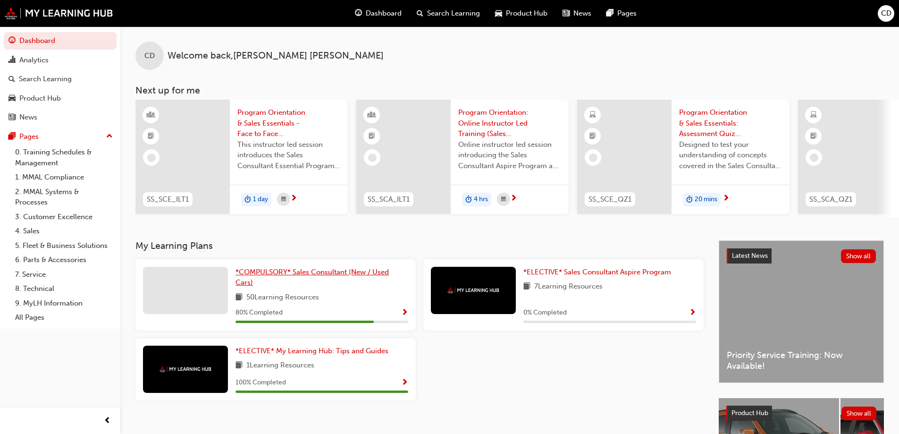
click at [281, 278] on span "*COMPULSORY* Sales Consultant (New / Used Cars)" at bounding box center [312, 277] width 153 height 19
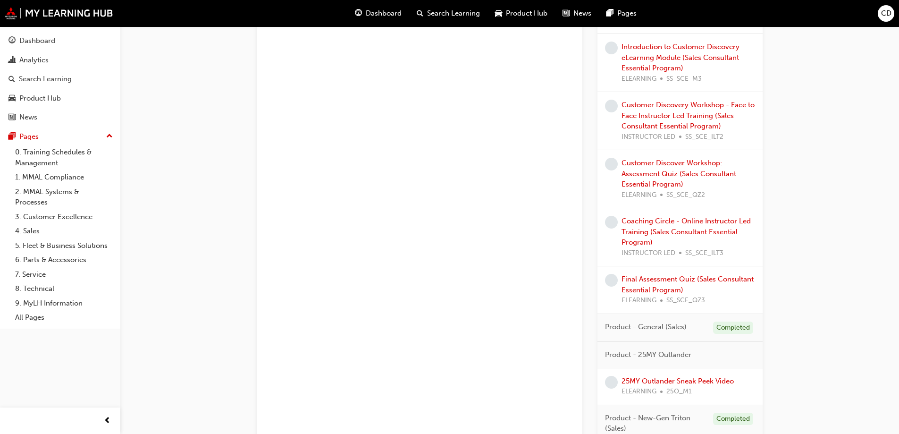
scroll to position [717, 0]
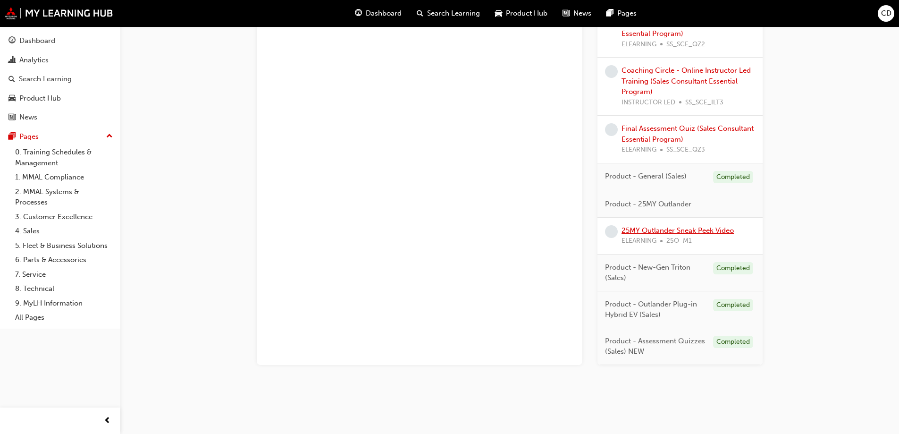
click at [671, 229] on link "25MY Outlander Sneak Peek Video" at bounding box center [678, 230] width 112 height 8
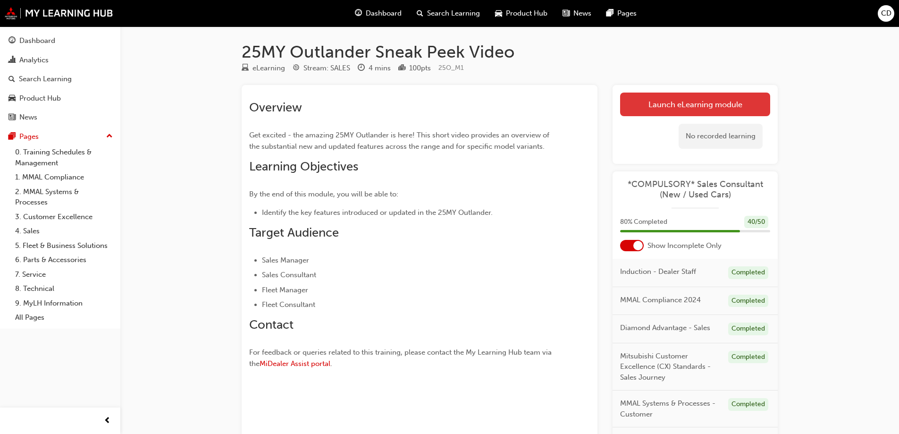
click at [684, 106] on link "Launch eLearning module" at bounding box center [695, 105] width 150 height 24
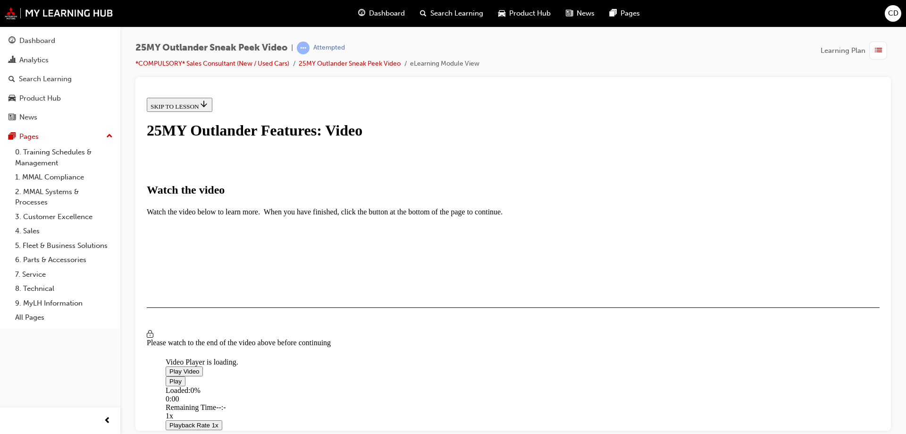
scroll to position [94, 0]
click at [169, 367] on span "Video player" at bounding box center [169, 370] width 0 height 7
click at [606, 394] on div "3:28" at bounding box center [619, 398] width 906 height 8
click at [169, 367] on span "Video player" at bounding box center [169, 370] width 0 height 7
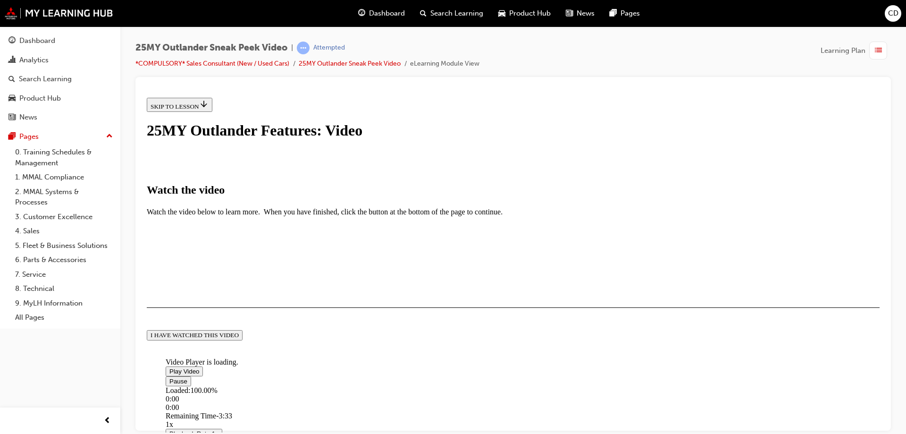
scroll to position [218, 0]
click at [239, 338] on div "I HAVE WATCHED THIS VIDEO" at bounding box center [195, 335] width 88 height 8
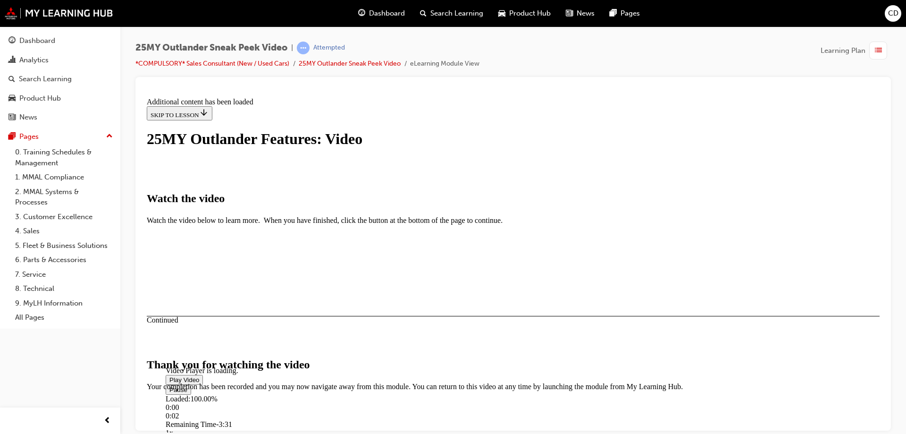
scroll to position [296, 0]
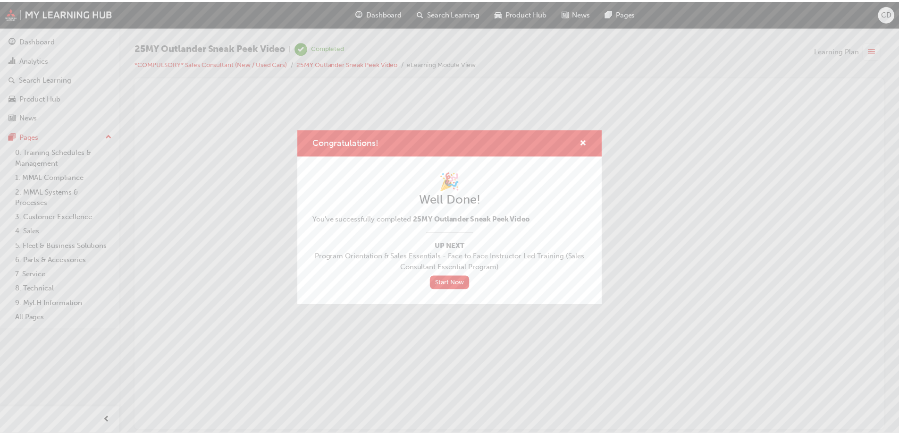
scroll to position [0, 0]
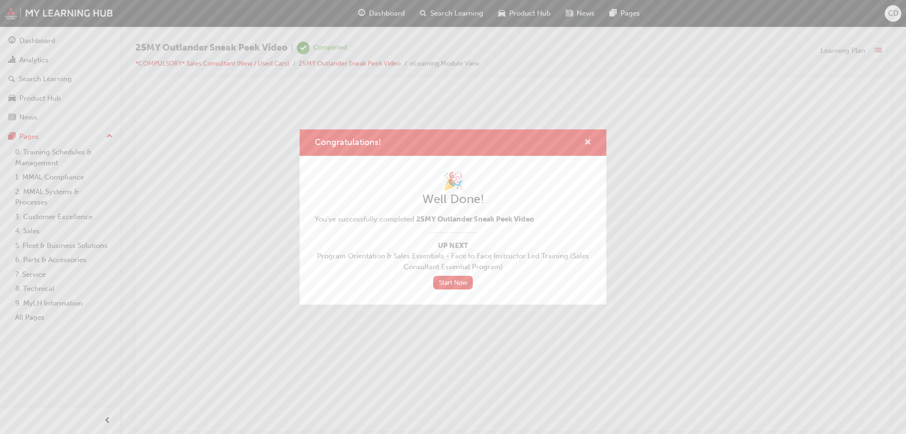
click at [588, 143] on span "cross-icon" at bounding box center [587, 143] width 7 height 8
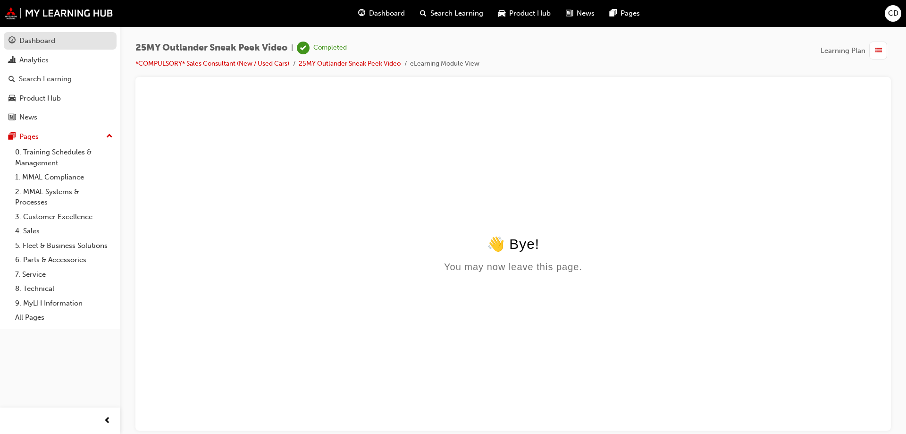
click at [42, 41] on div "Dashboard" at bounding box center [37, 40] width 36 height 11
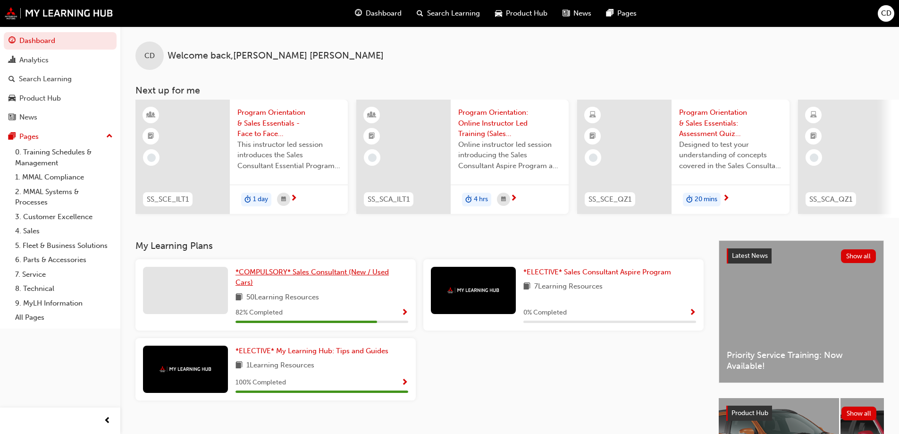
click at [266, 277] on span "*COMPULSORY* Sales Consultant (New / Used Cars)" at bounding box center [312, 277] width 153 height 19
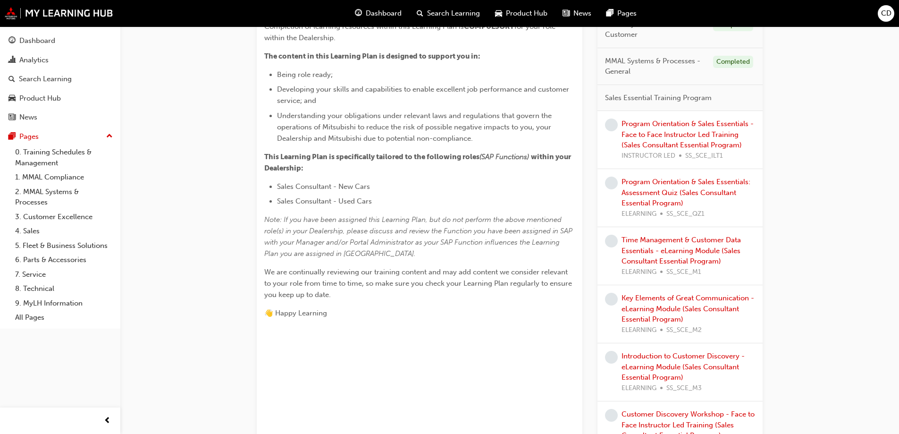
scroll to position [163, 0]
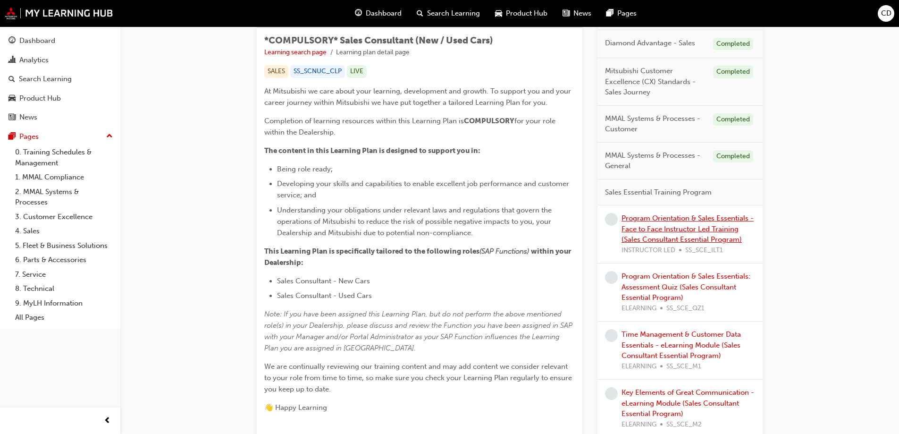
click at [696, 231] on link "Program Orientation & Sales Essentials - Face to Face Instructor Led Training (…" at bounding box center [688, 229] width 132 height 30
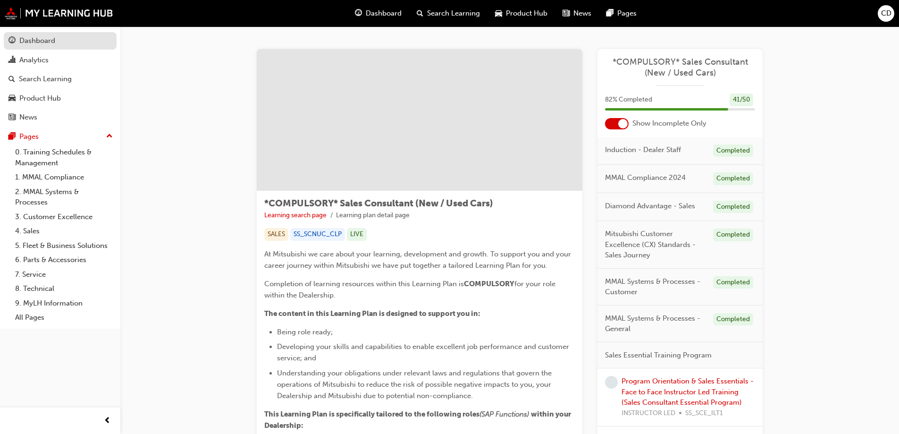
click at [36, 37] on div "Dashboard" at bounding box center [37, 40] width 36 height 11
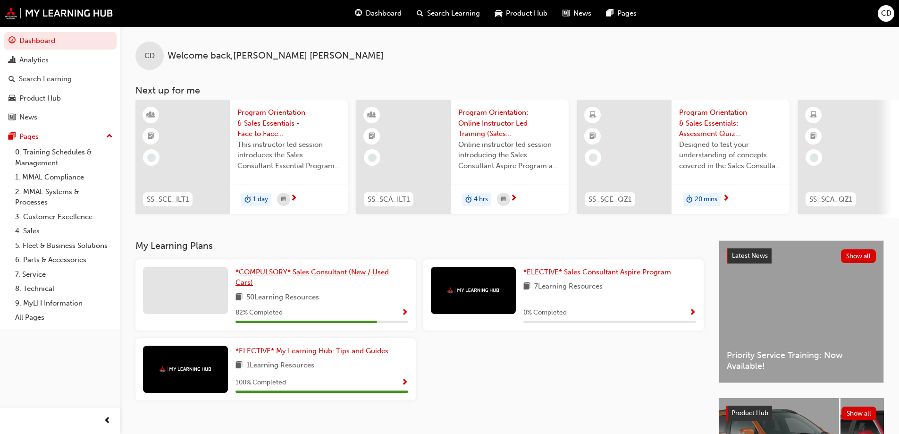
click at [284, 273] on span "*COMPULSORY* Sales Consultant (New / Used Cars)" at bounding box center [312, 277] width 153 height 19
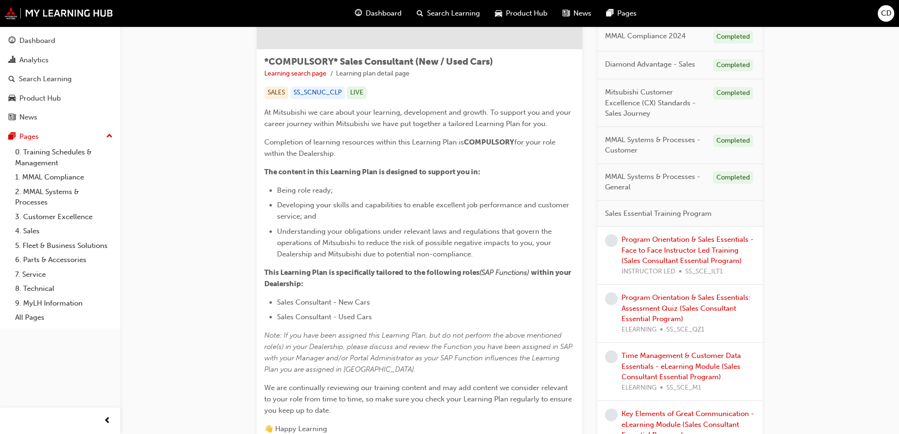
scroll to position [189, 0]
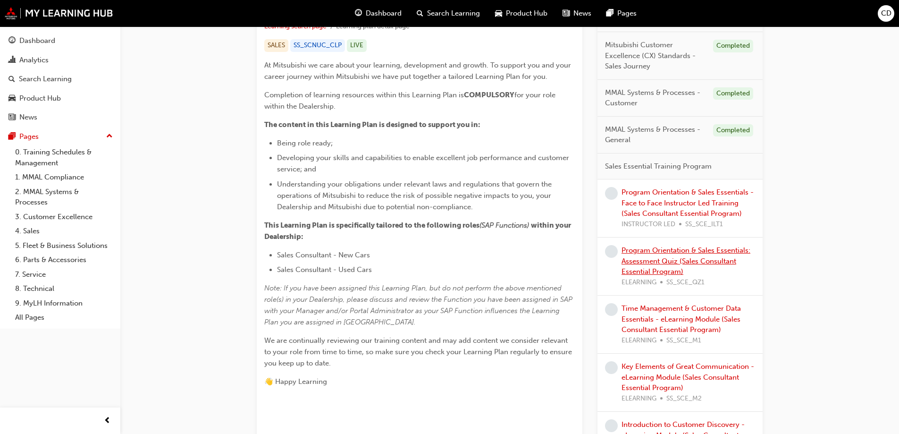
click at [661, 261] on link "Program Orientation & Sales Essentials: Assessment Quiz (Sales Consultant Essen…" at bounding box center [686, 261] width 129 height 30
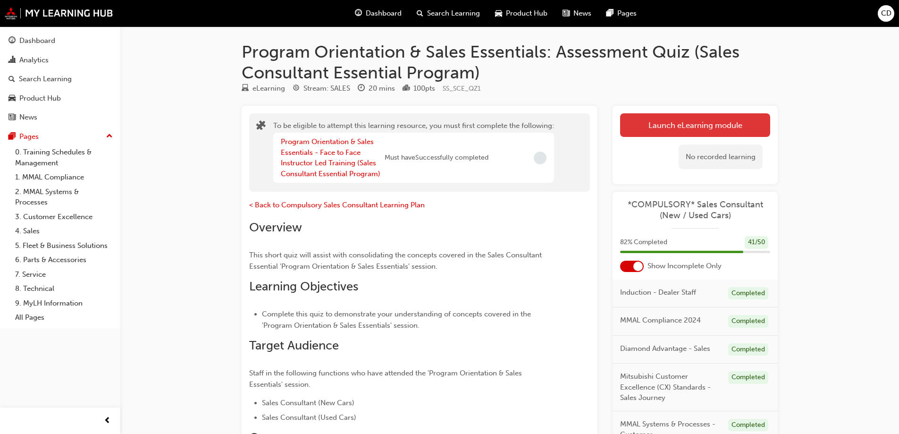
click at [669, 126] on button "Launch eLearning module" at bounding box center [695, 125] width 150 height 24
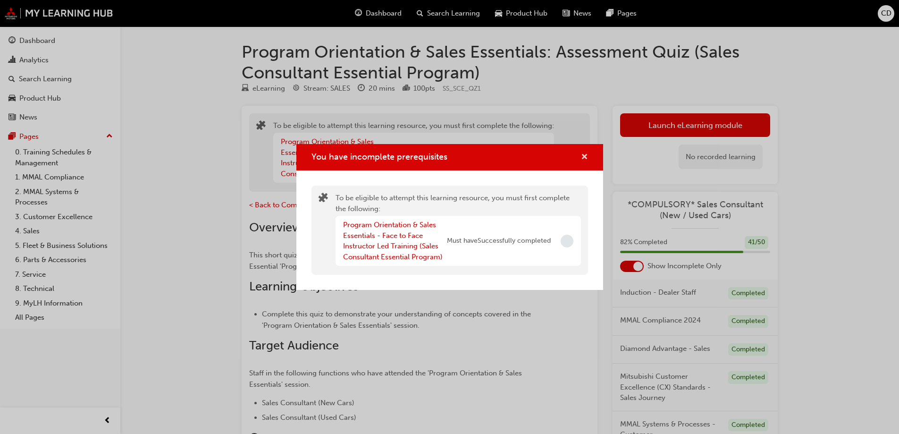
click at [586, 156] on span "cross-icon" at bounding box center [584, 157] width 7 height 8
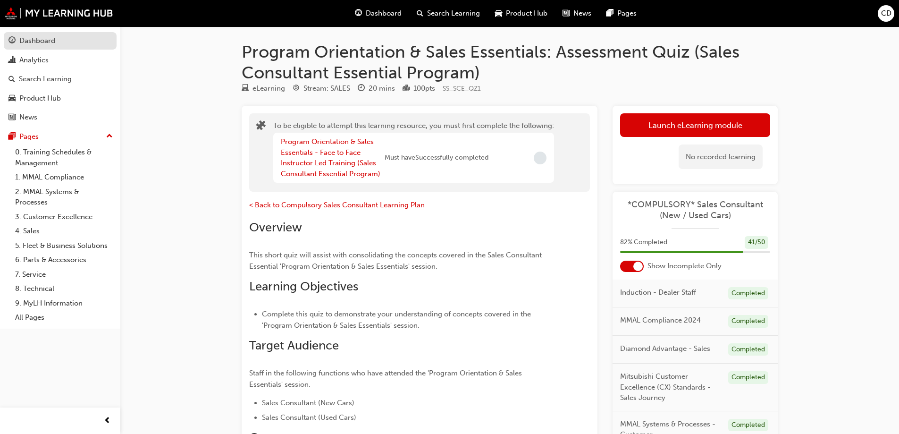
click at [39, 44] on div "Dashboard" at bounding box center [37, 40] width 36 height 11
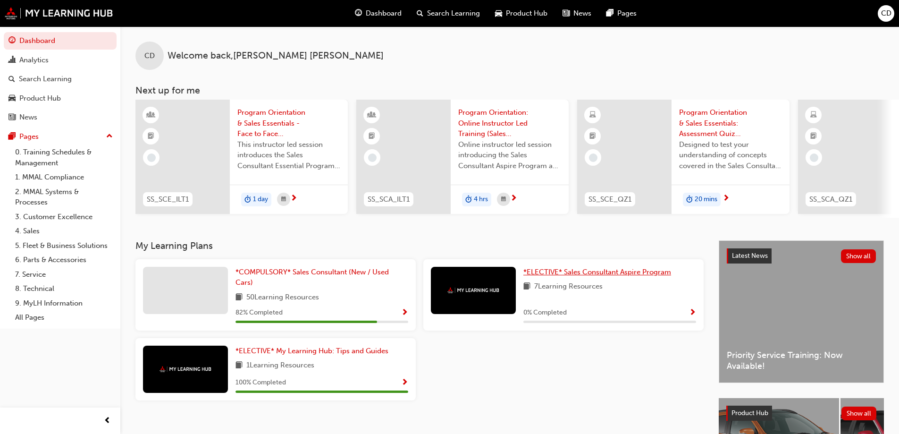
click at [580, 276] on span "*ELECTIVE* Sales Consultant Aspire Program" at bounding box center [598, 272] width 148 height 8
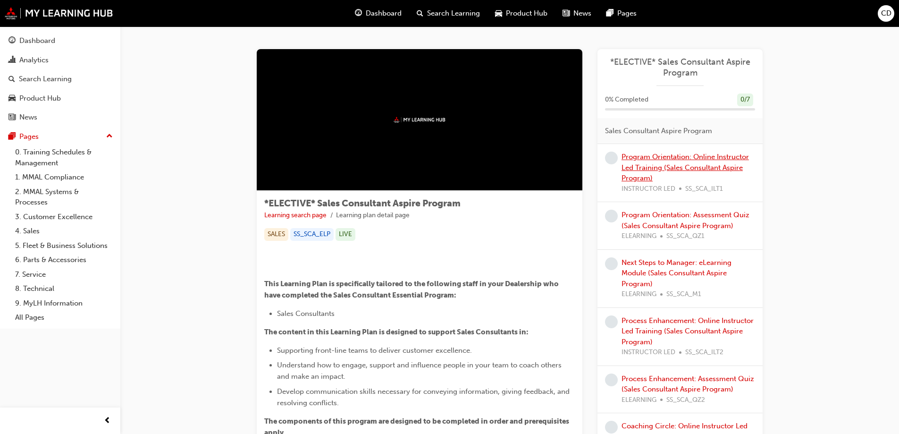
click at [666, 165] on link "Program Orientation: Online Instructor Led Training (Sales Consultant Aspire Pr…" at bounding box center [685, 167] width 127 height 30
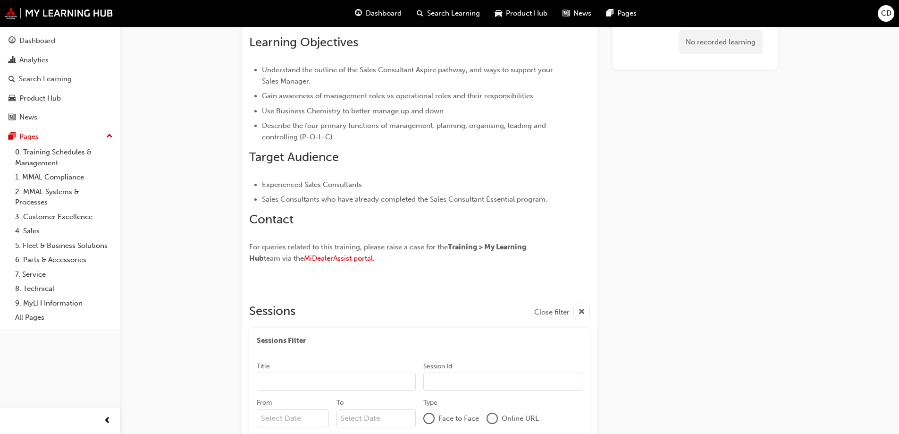
scroll to position [591, 0]
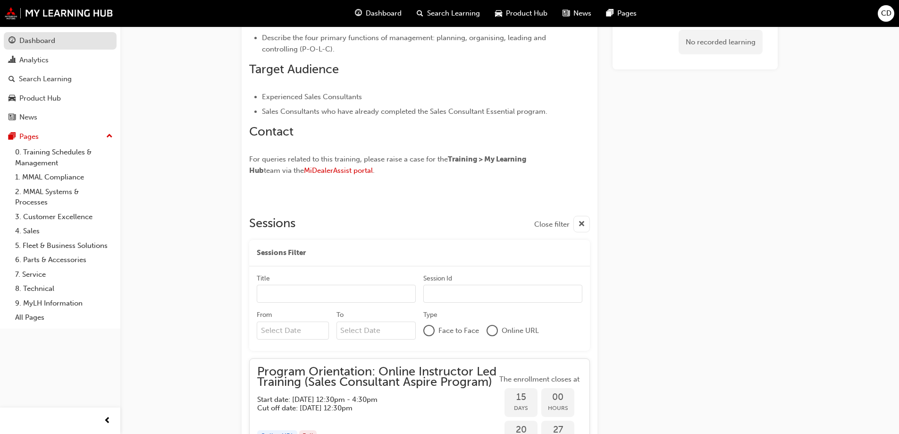
click at [32, 45] on div "Dashboard" at bounding box center [37, 40] width 36 height 11
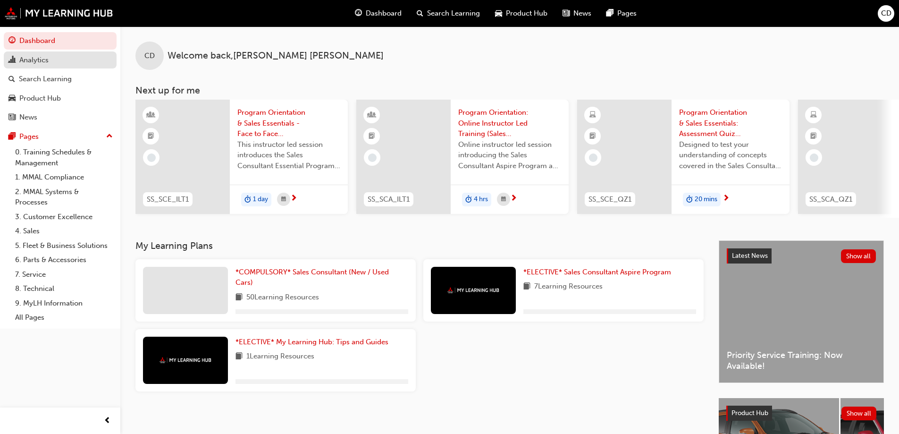
click at [43, 61] on div "Analytics" at bounding box center [33, 60] width 29 height 11
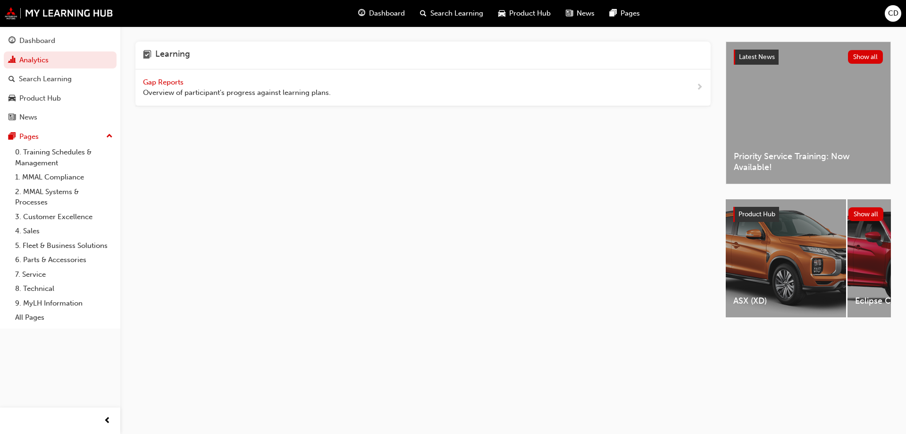
click at [162, 85] on span "Gap Reports" at bounding box center [164, 82] width 42 height 8
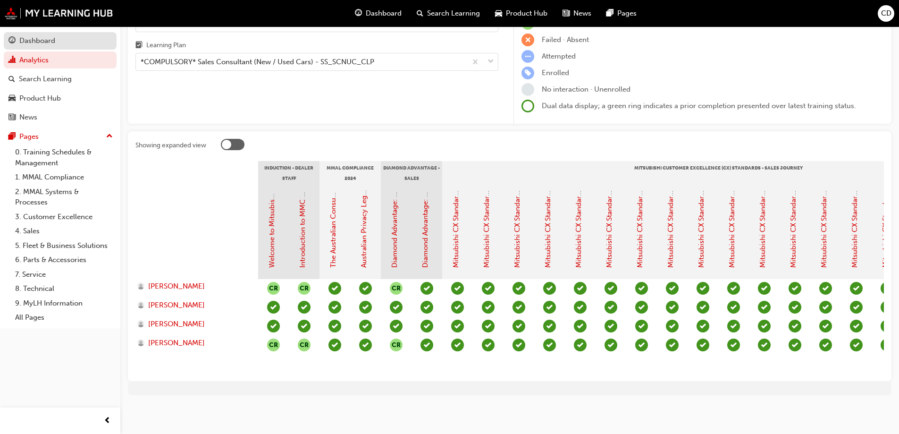
click at [38, 44] on div "Dashboard" at bounding box center [37, 40] width 36 height 11
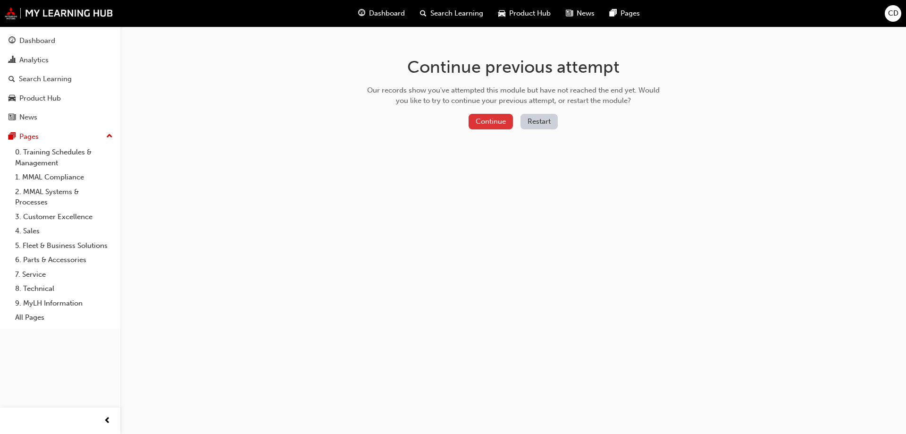
click at [495, 122] on button "Continue" at bounding box center [491, 122] width 44 height 16
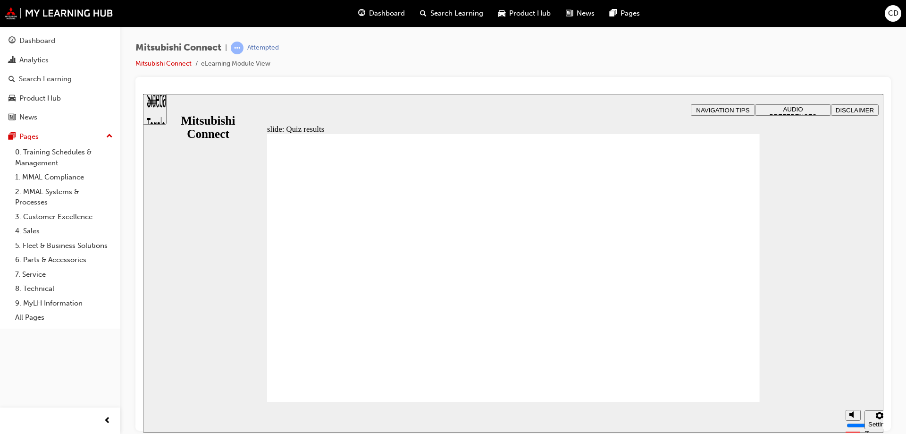
click at [160, 108] on div "Sidebar Toggle" at bounding box center [155, 112] width 16 height 57
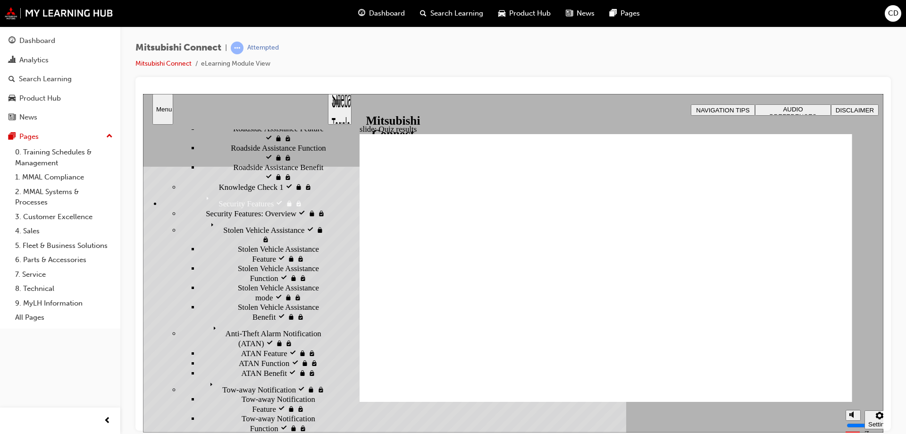
scroll to position [378, 0]
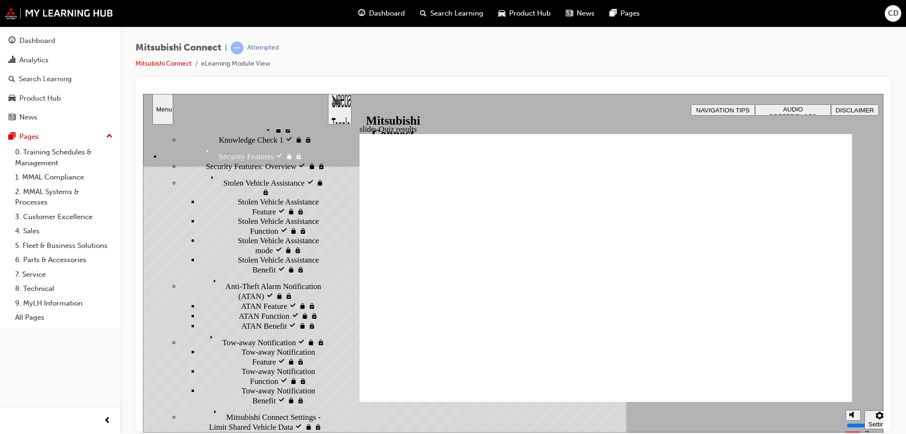
click at [233, 405] on span "Mitsubishi Connect Settings - Limit Shared Vehicle Data visited" at bounding box center [268, 414] width 117 height 19
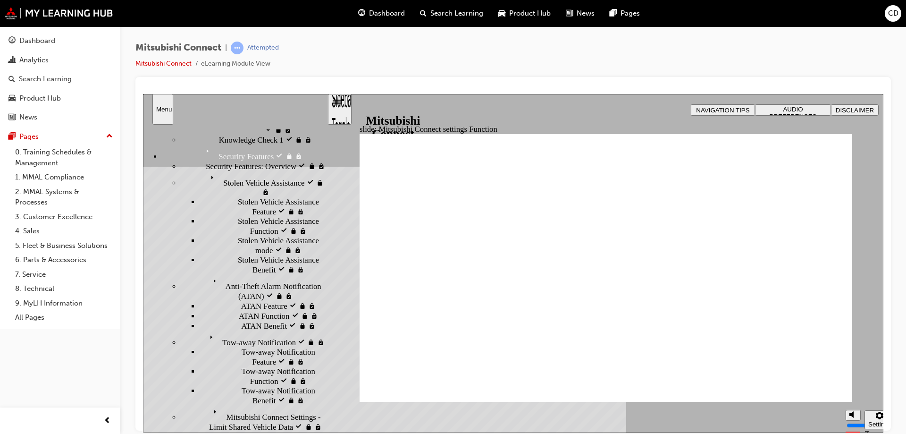
click at [236, 405] on span "Mitsubishi Connect Settings - Limit Shared Vehicle Data" at bounding box center [268, 414] width 117 height 19
click at [231, 405] on span "Mitsubishi Connect Settings - Limit Shared Vehicle Data visited" at bounding box center [268, 414] width 117 height 19
click at [190, 158] on div "Security Features Security Features" at bounding box center [244, 152] width 165 height 17
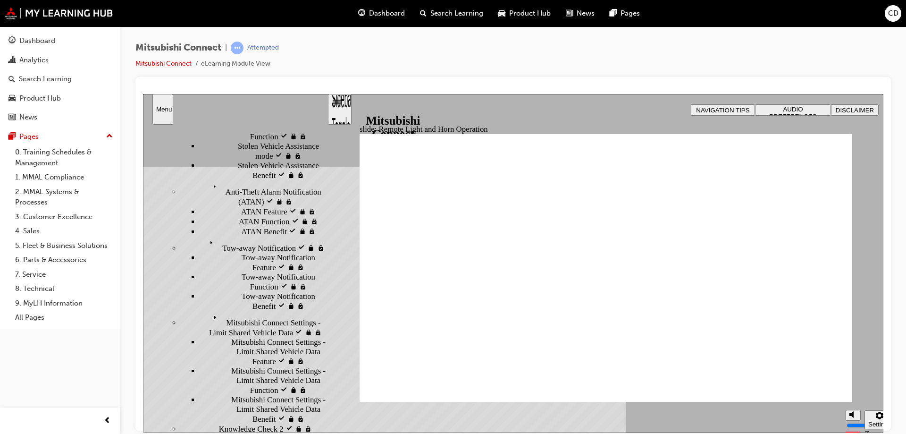
scroll to position [519, 0]
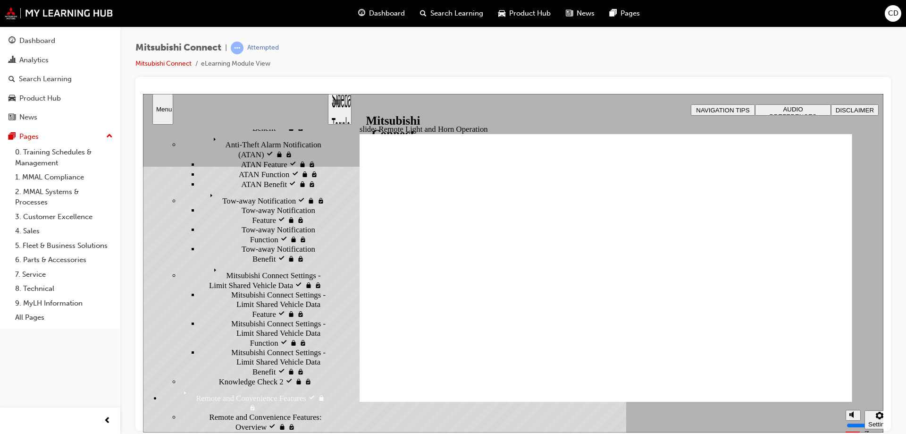
scroll to position [425, 0]
